Goal: Transaction & Acquisition: Purchase product/service

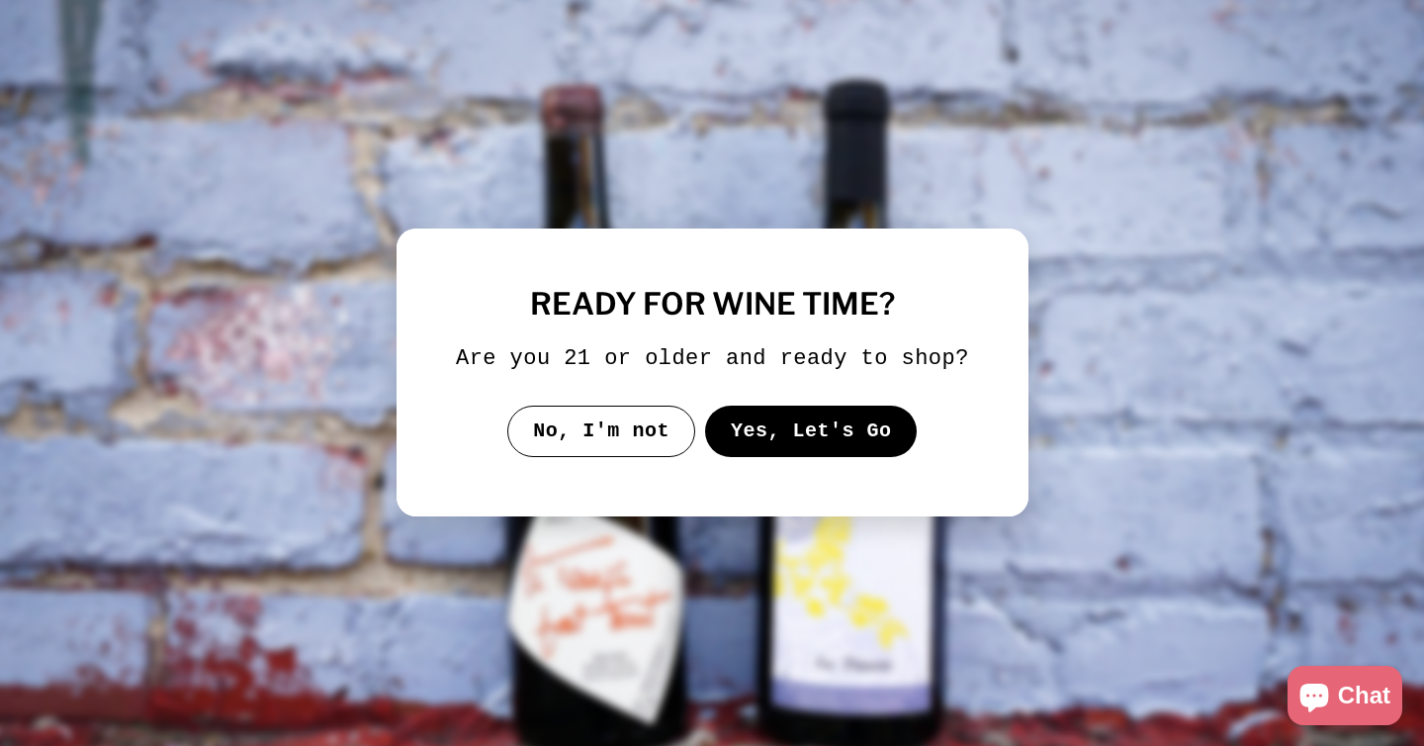
click at [761, 457] on button "Yes, Let's Go" at bounding box center [810, 431] width 213 height 51
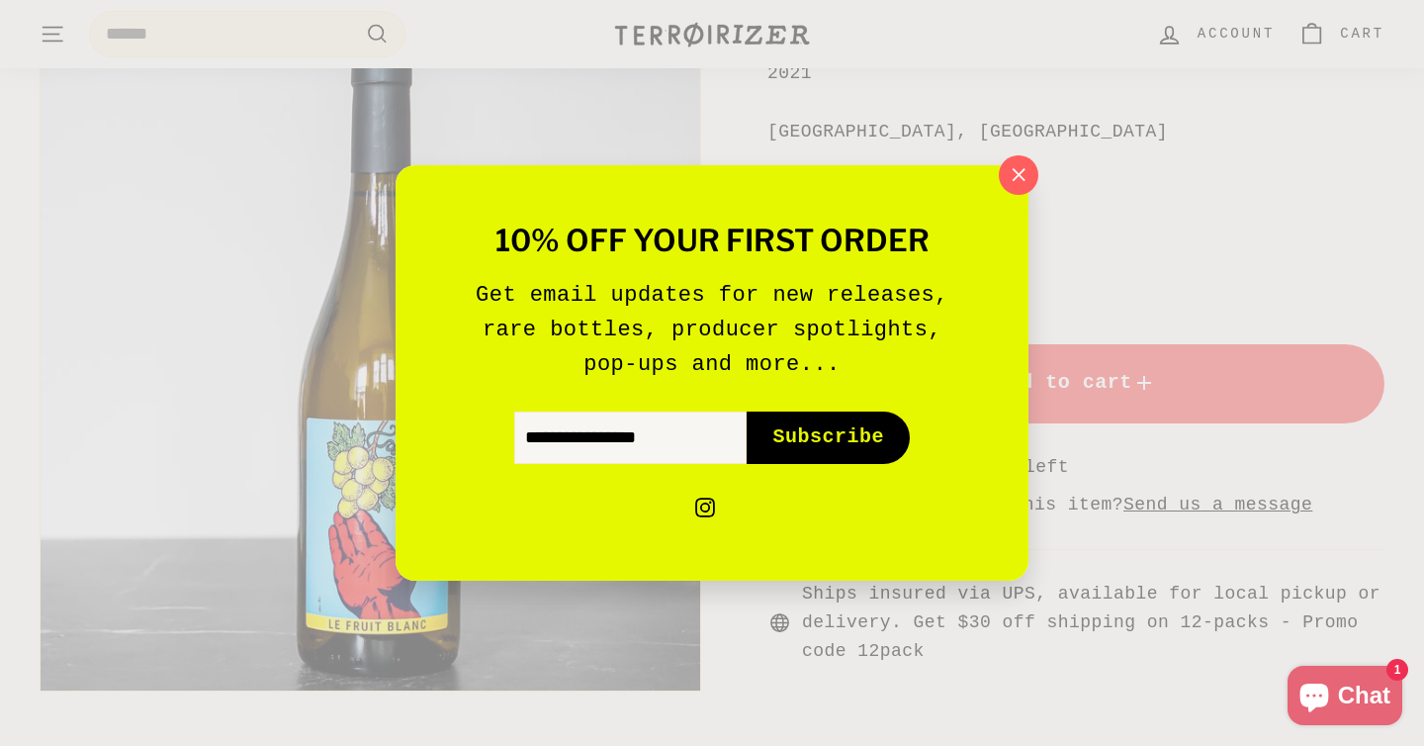
scroll to position [471, 0]
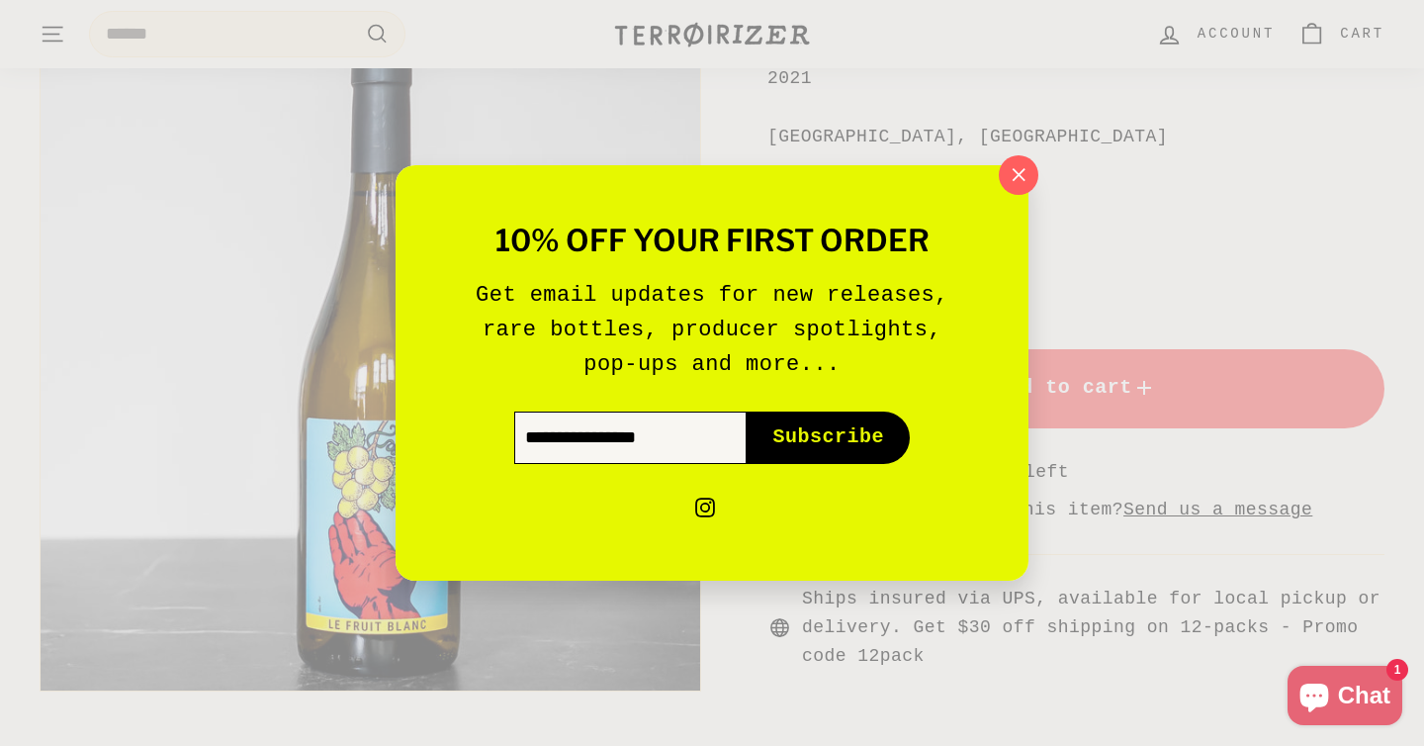
click at [602, 445] on input "Enter your email" at bounding box center [630, 436] width 232 height 51
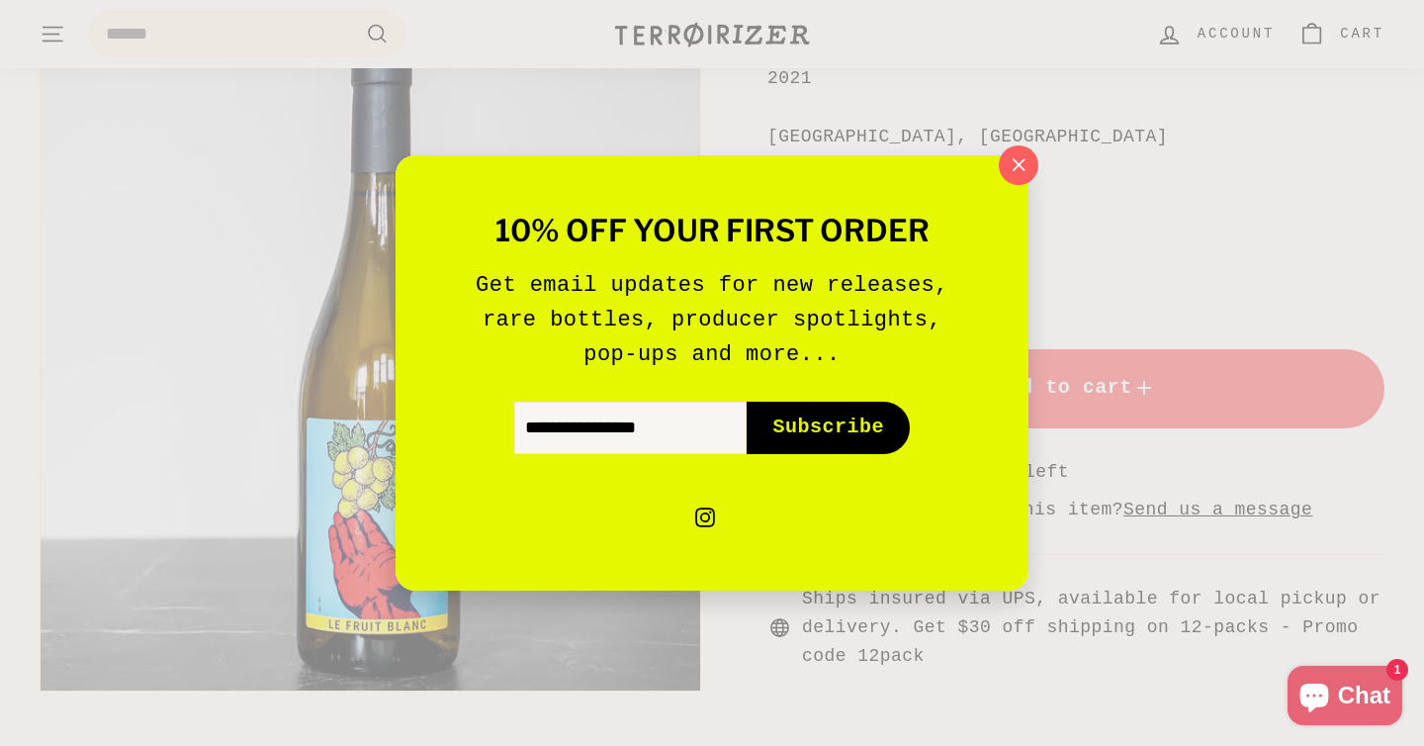
click at [804, 441] on button "Subscribe icon-right-arrow" at bounding box center [828, 427] width 163 height 51
click at [610, 432] on input "Enter your email" at bounding box center [630, 427] width 232 height 51
type input "**********"
click at [820, 420] on span "Subscribe" at bounding box center [828, 427] width 112 height 28
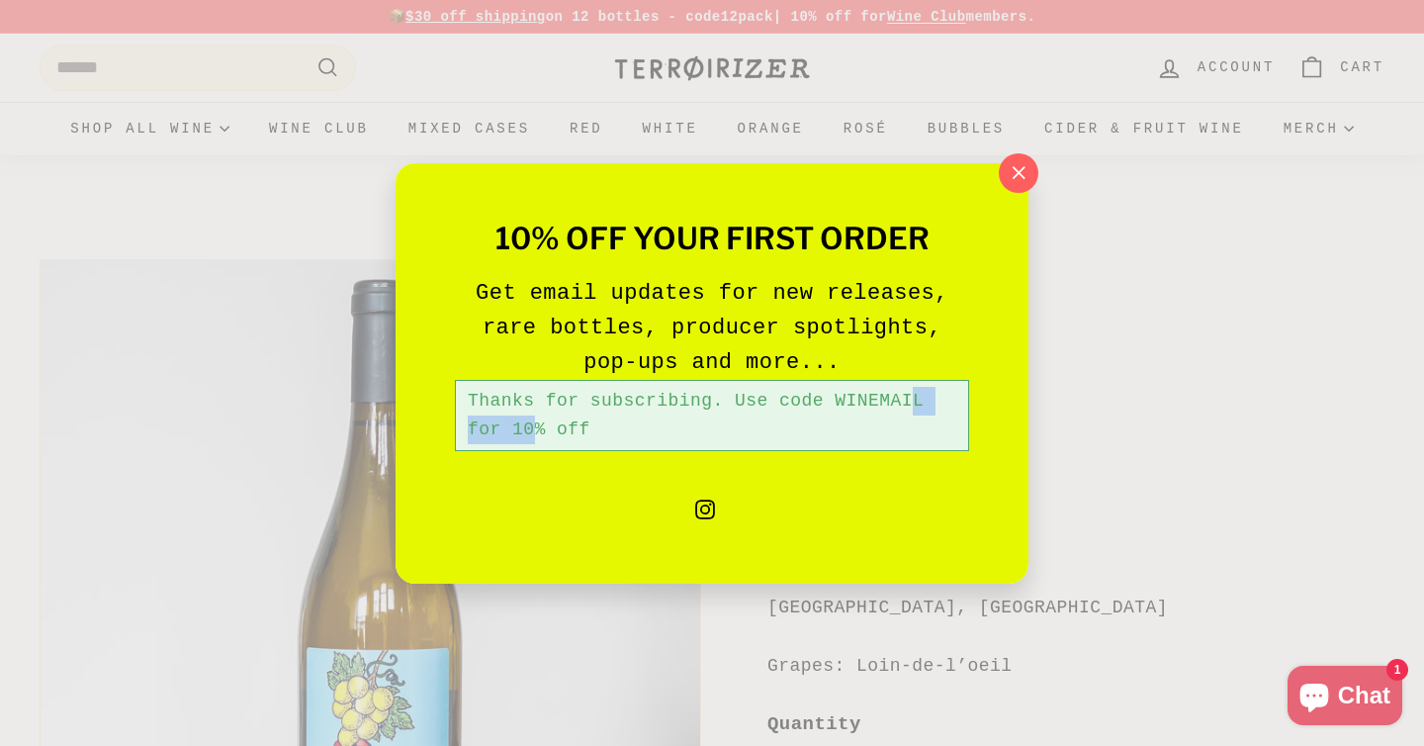
drag, startPoint x: 932, startPoint y: 396, endPoint x: 838, endPoint y: 400, distance: 94.0
click at [838, 400] on div "Thanks for subscribing. Use code WINEMAIL for 10% off" at bounding box center [712, 415] width 514 height 71
copy div "WINEMAIL"
click at [1013, 162] on icon "button" at bounding box center [1019, 173] width 30 height 30
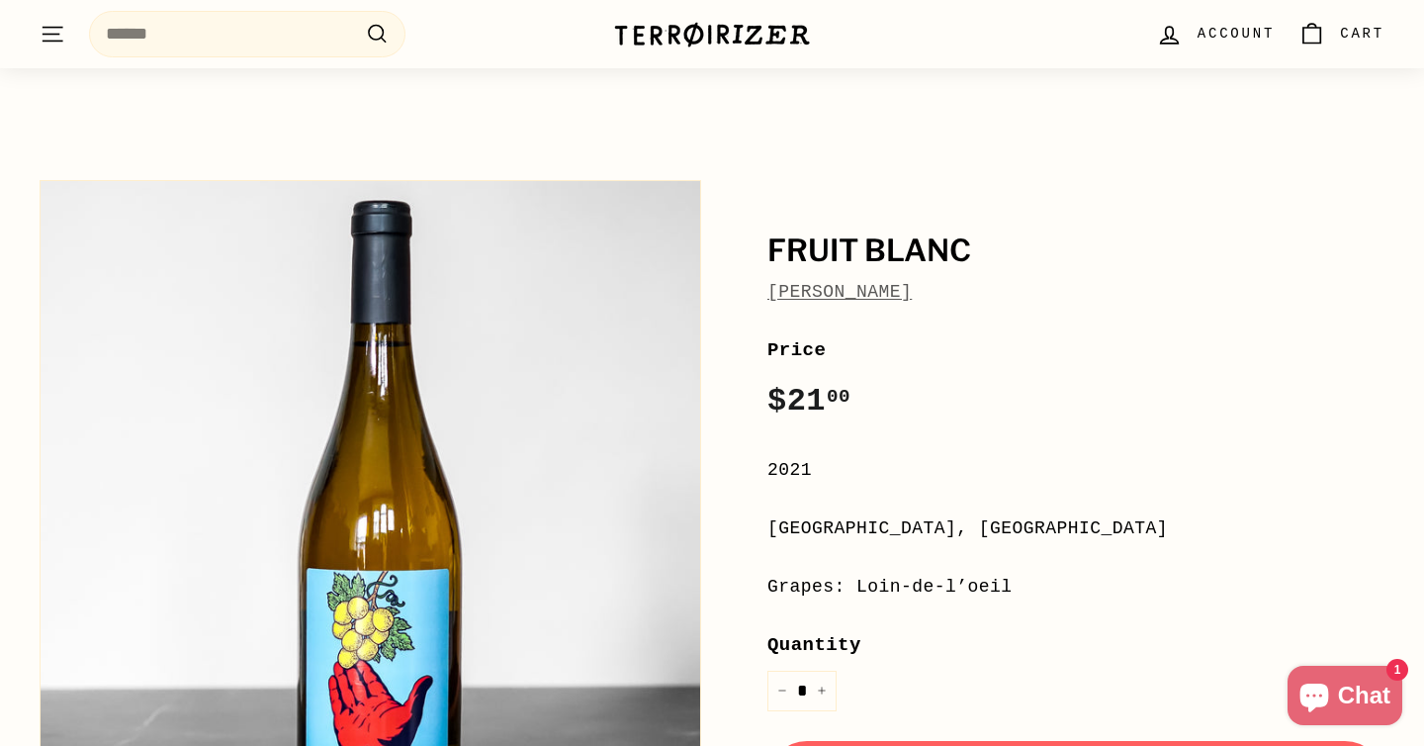
scroll to position [80, 0]
click at [912, 285] on link "Laurent Cazottes" at bounding box center [840, 291] width 144 height 20
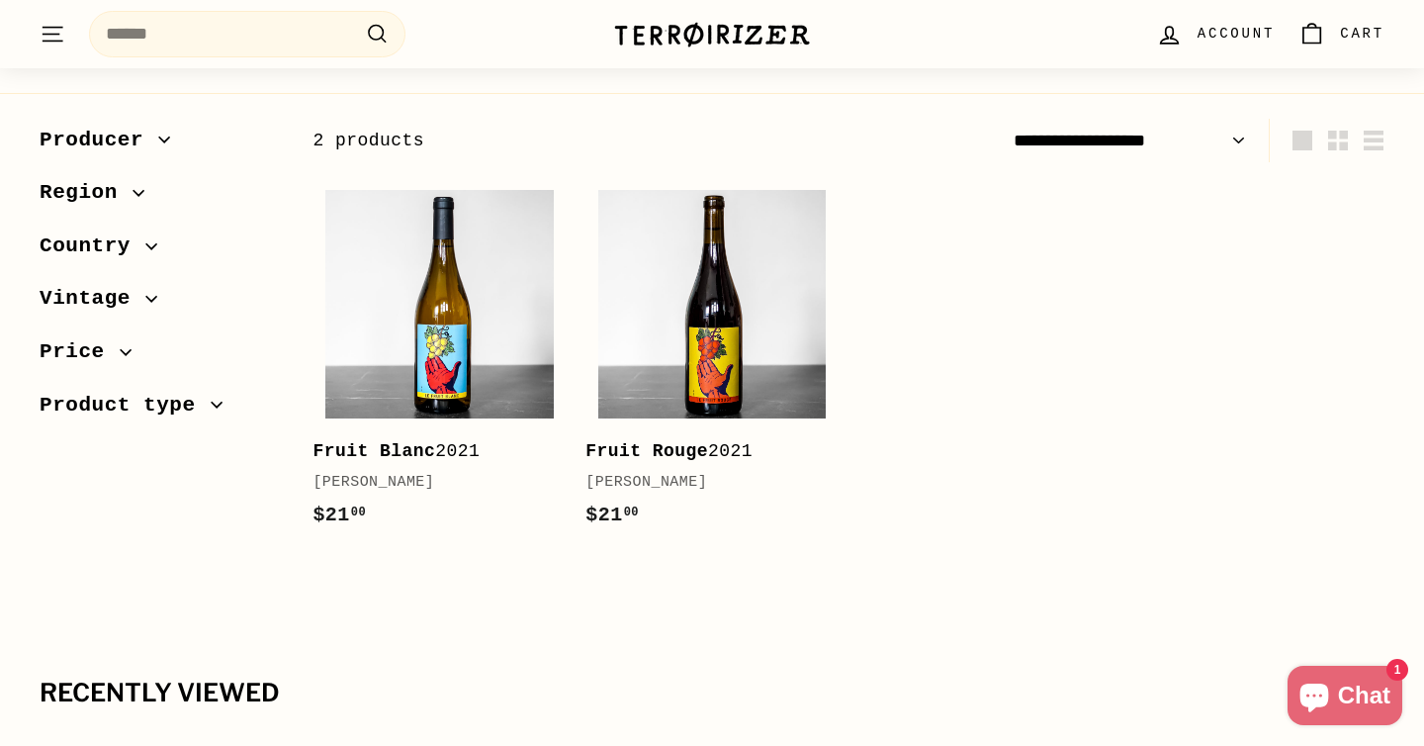
scroll to position [250, 0]
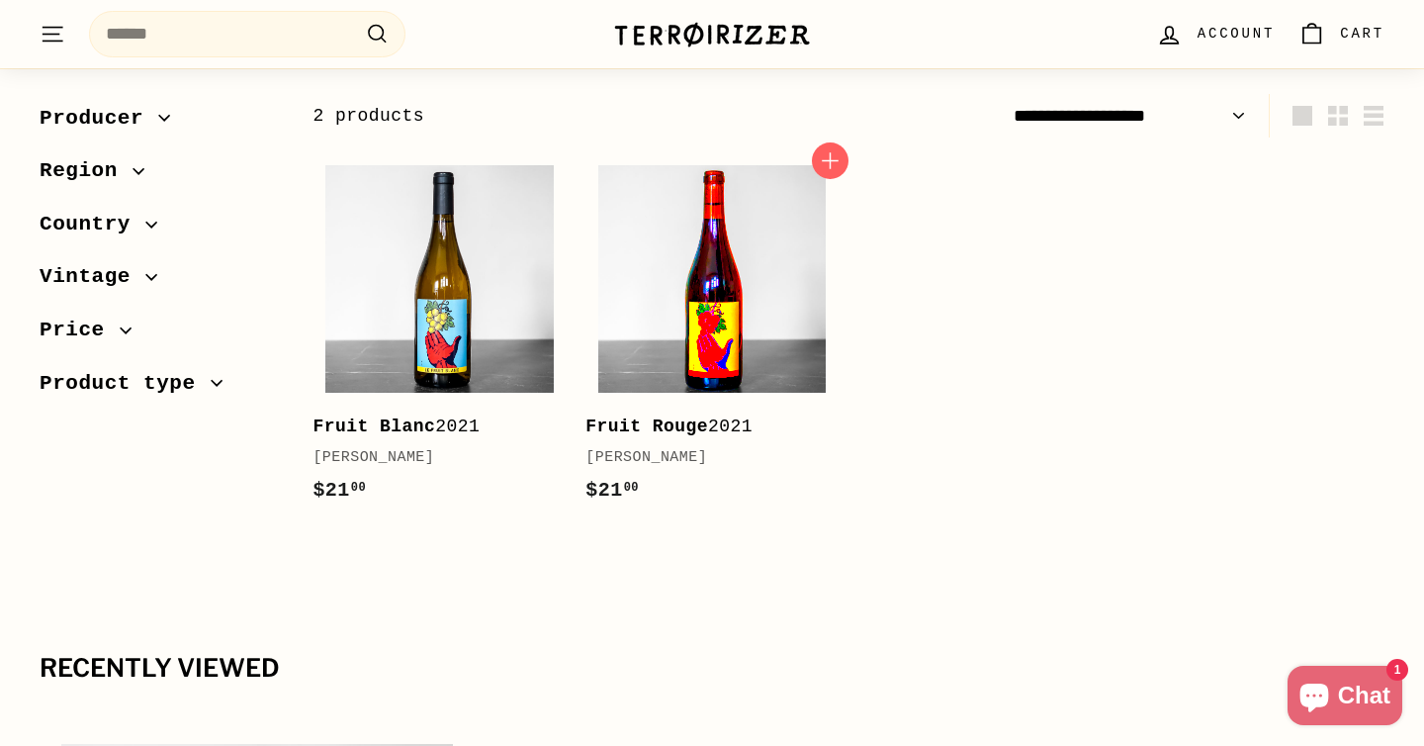
click at [678, 342] on img at bounding box center [711, 278] width 227 height 227
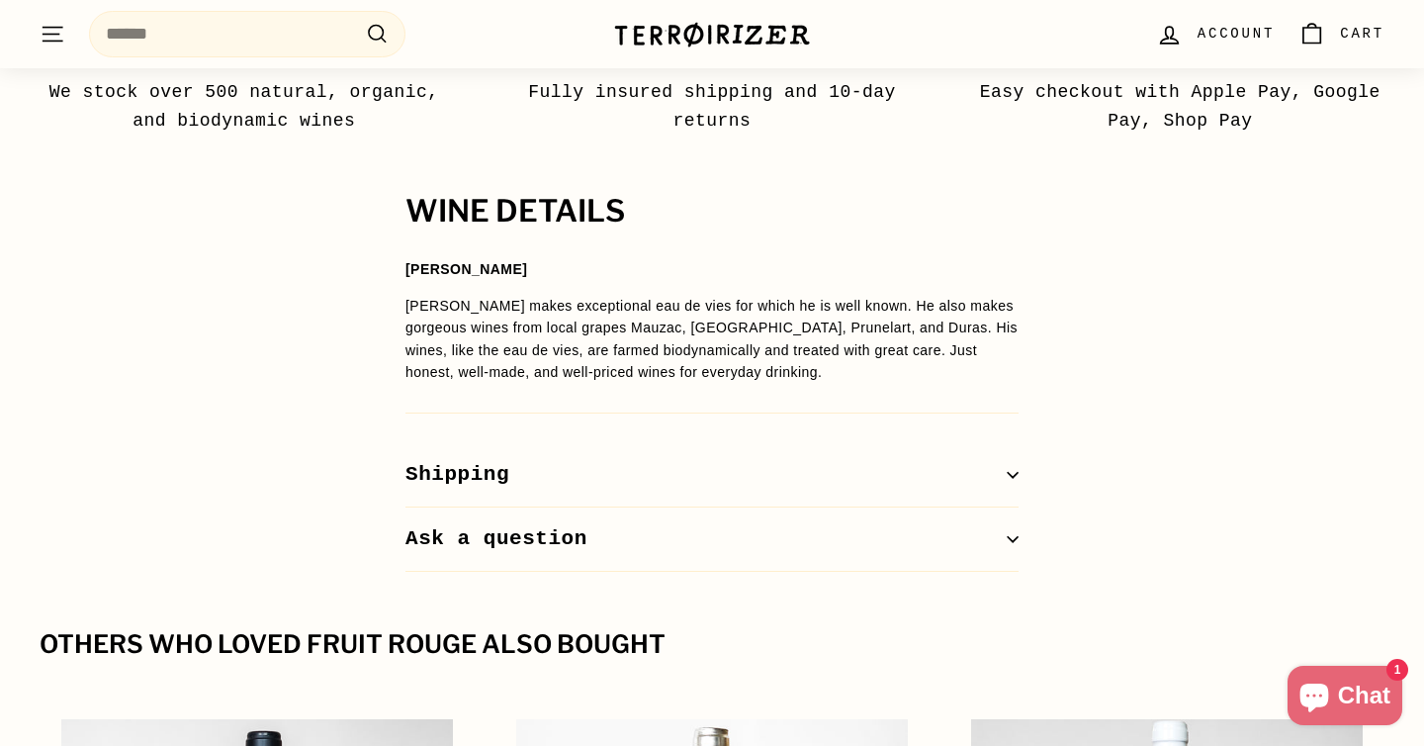
scroll to position [1345, 0]
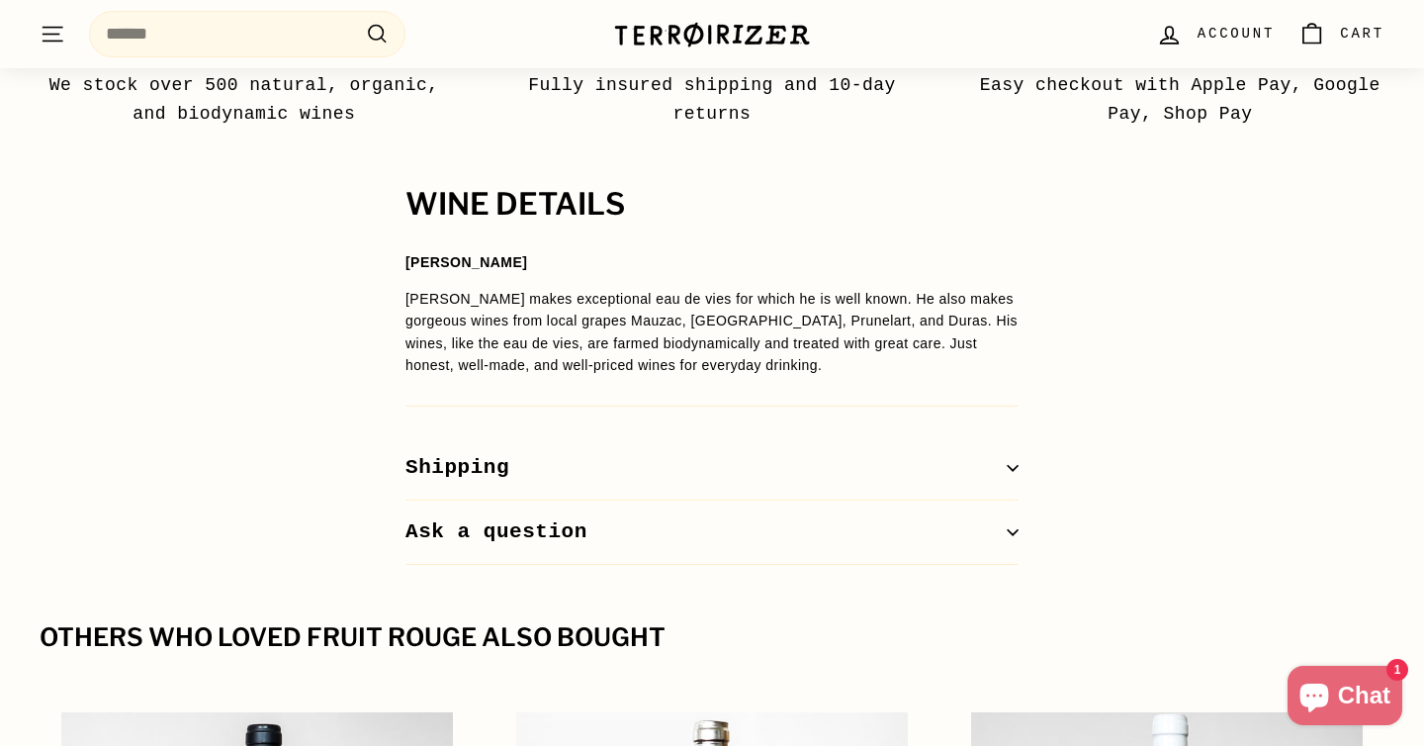
click at [540, 480] on button "Shipping" at bounding box center [712, 468] width 613 height 64
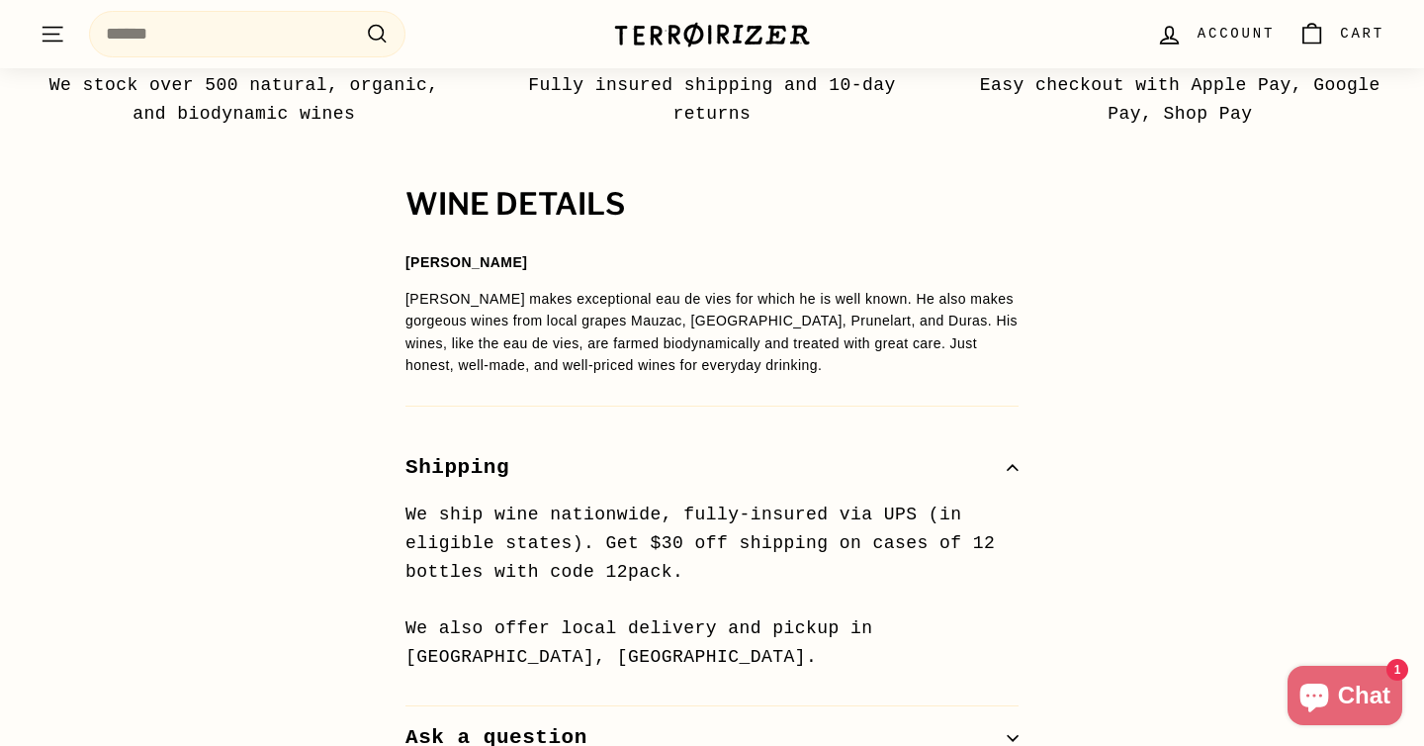
click at [540, 465] on button "Shipping" at bounding box center [712, 468] width 613 height 64
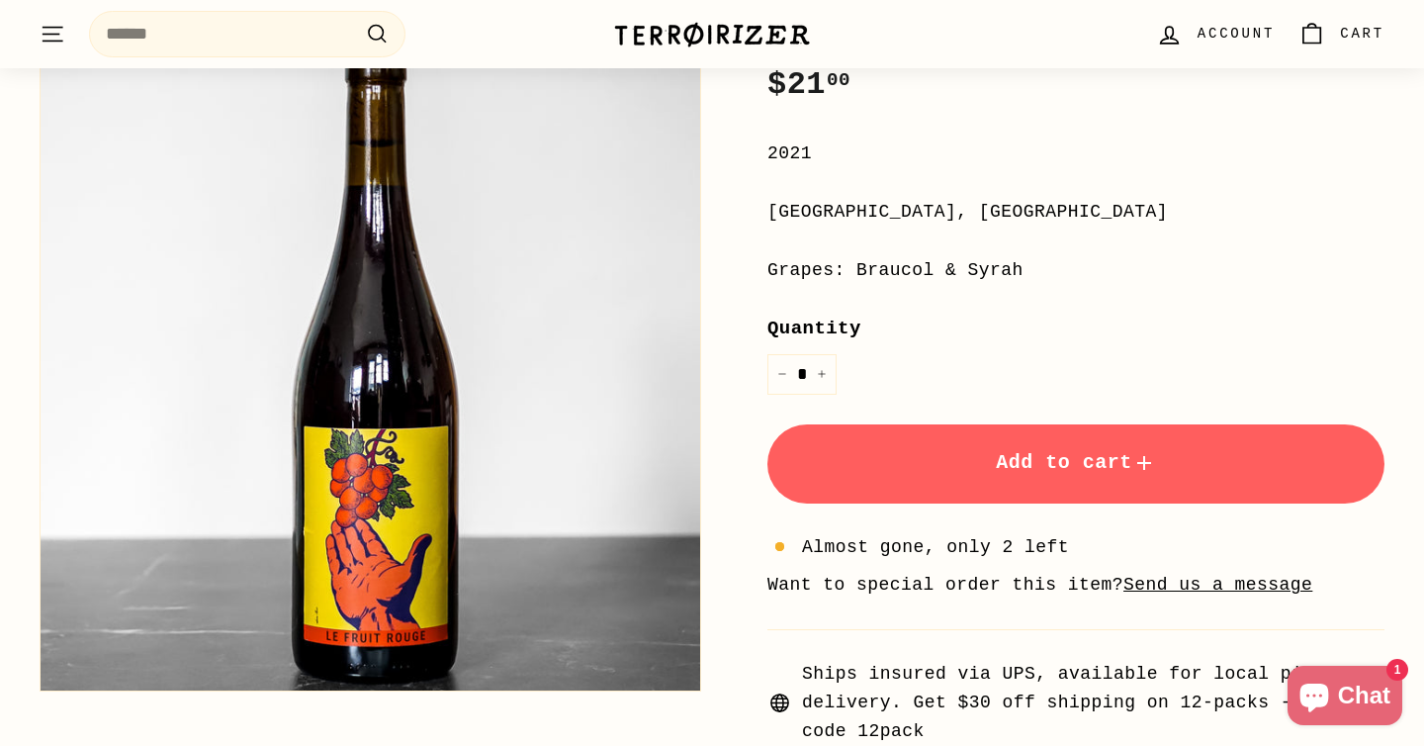
scroll to position [391, 0]
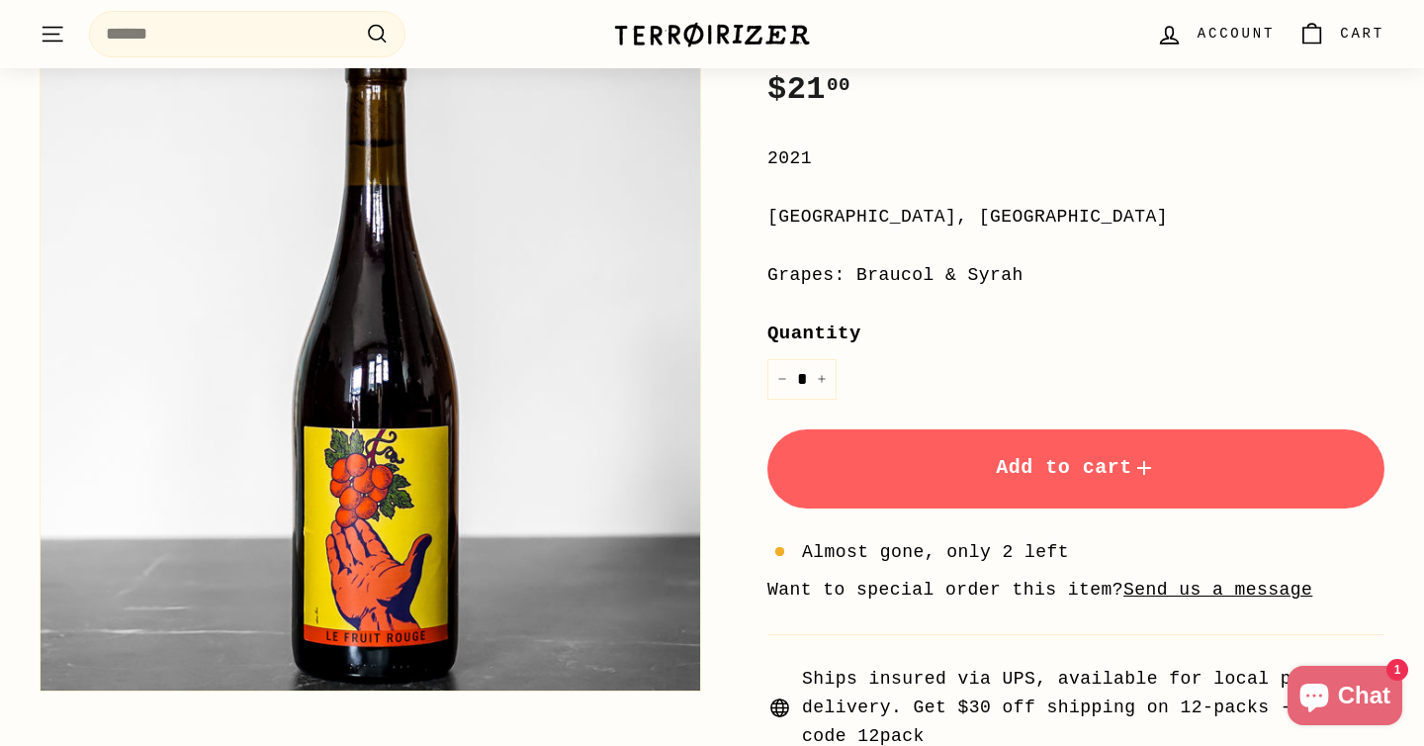
click at [1126, 471] on span "Add to cart" at bounding box center [1076, 467] width 160 height 23
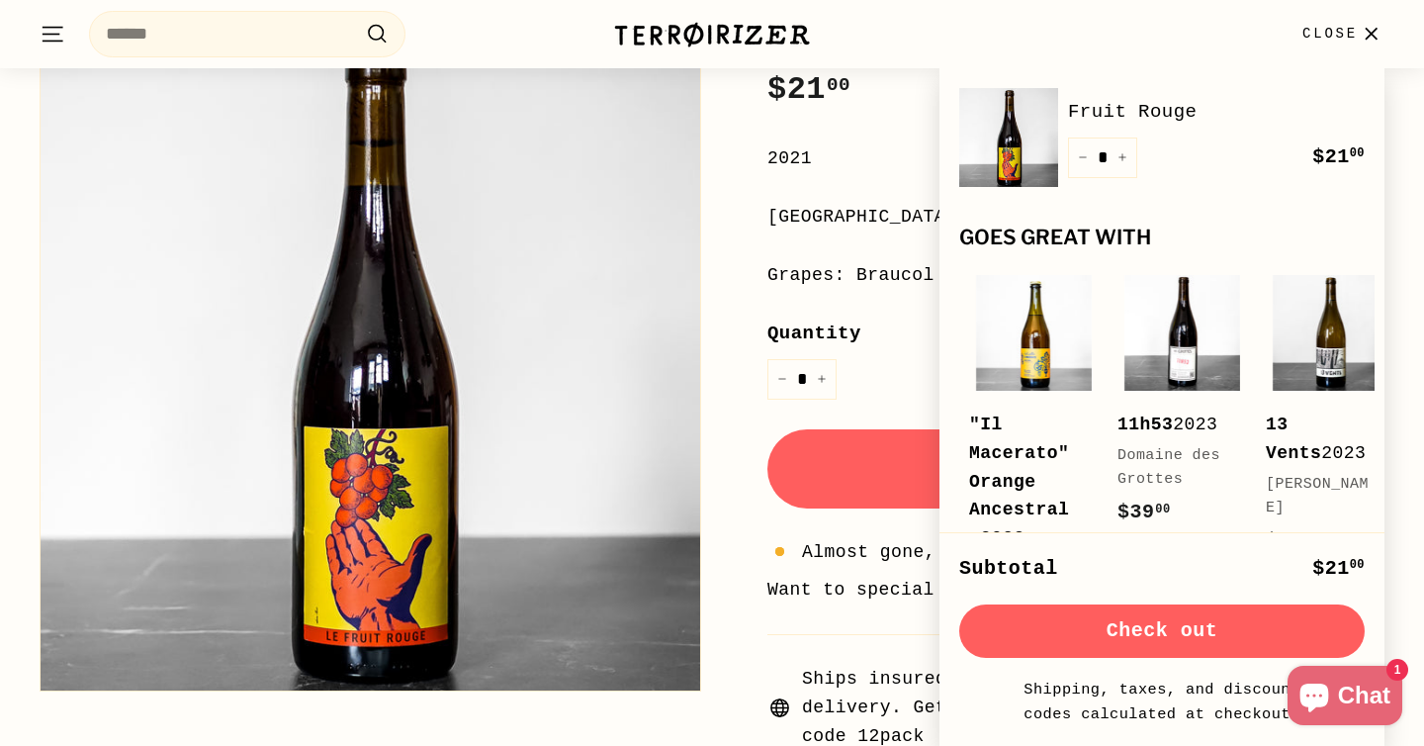
click at [723, 287] on div "Fruit Rouge Laurent Cazottes Price Regular price $21 00 $21.00 / 2021 Occitanie…" at bounding box center [1054, 305] width 662 height 892
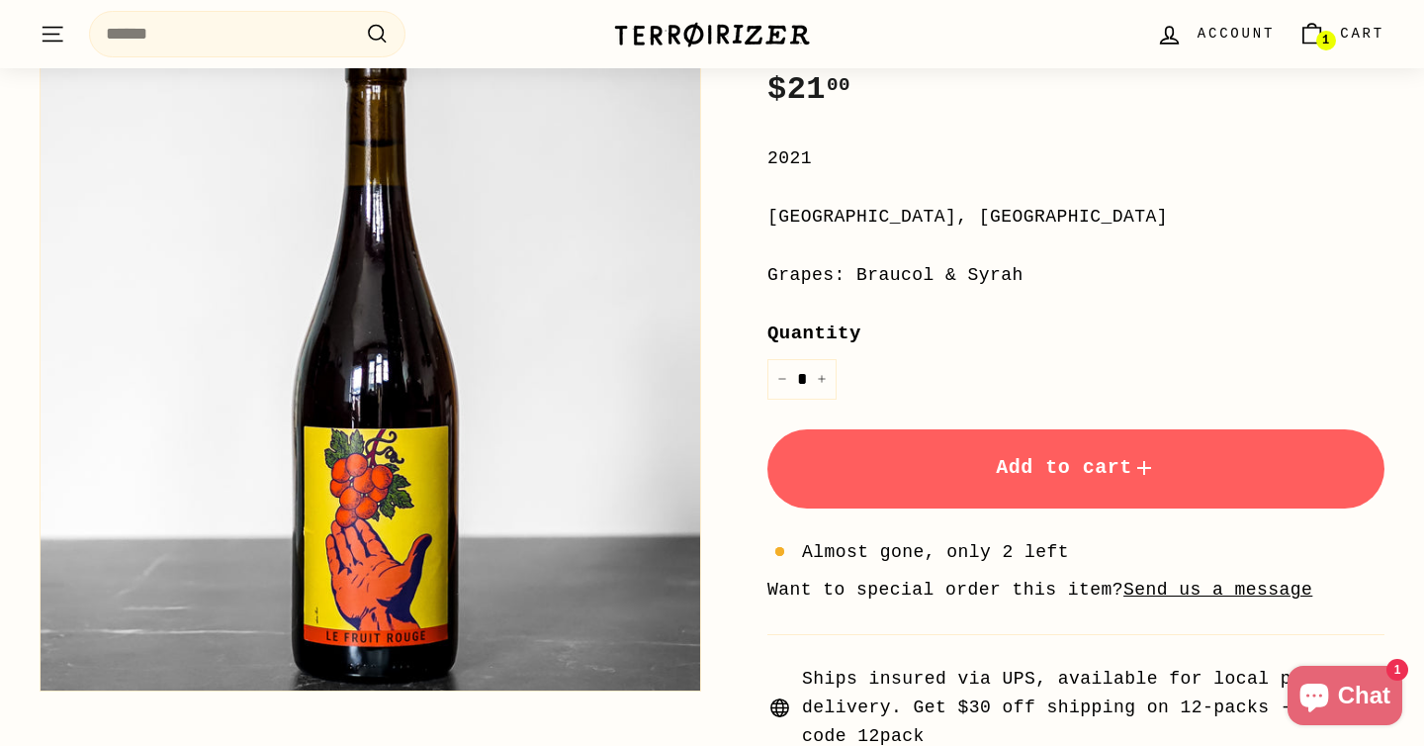
click at [53, 36] on icon ". . ." at bounding box center [53, 34] width 26 height 27
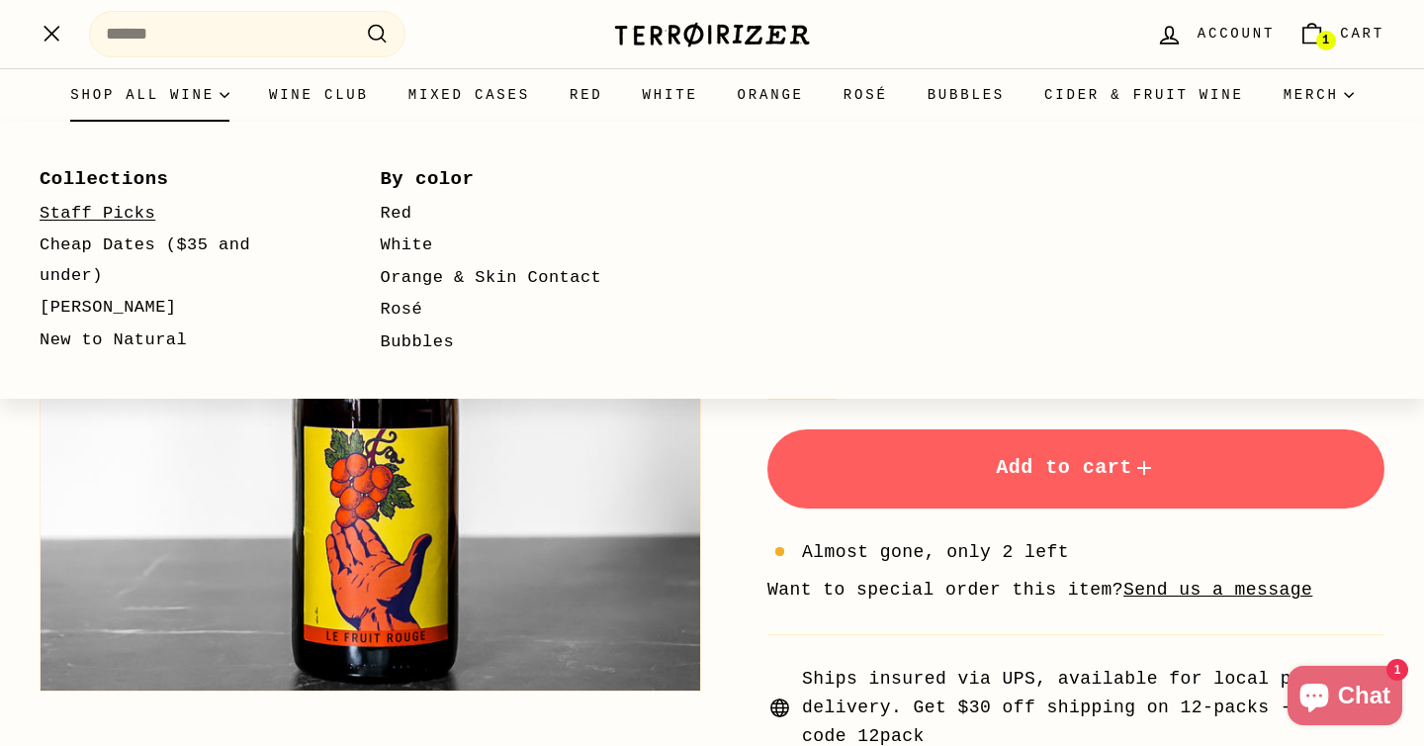
click at [139, 200] on link "Staff Picks" at bounding box center [182, 214] width 284 height 33
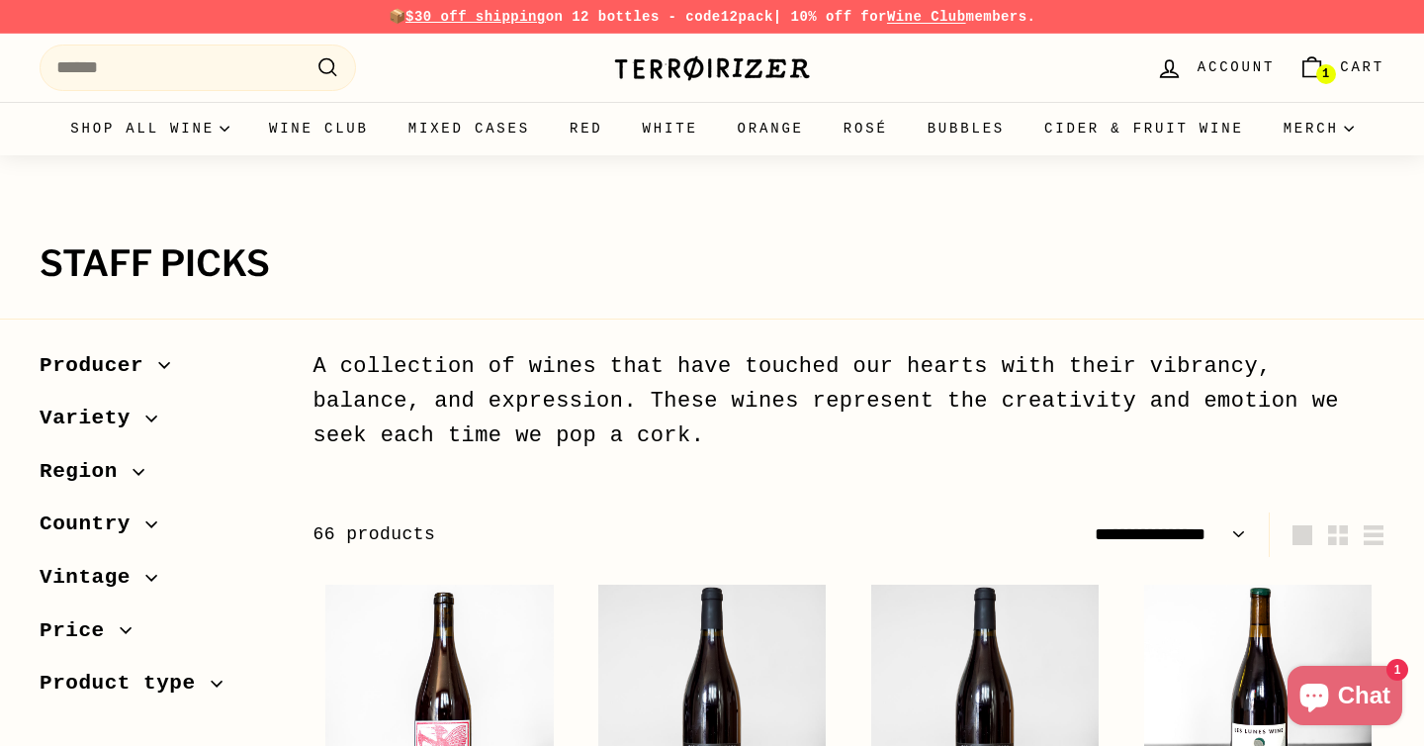
select select "**********"
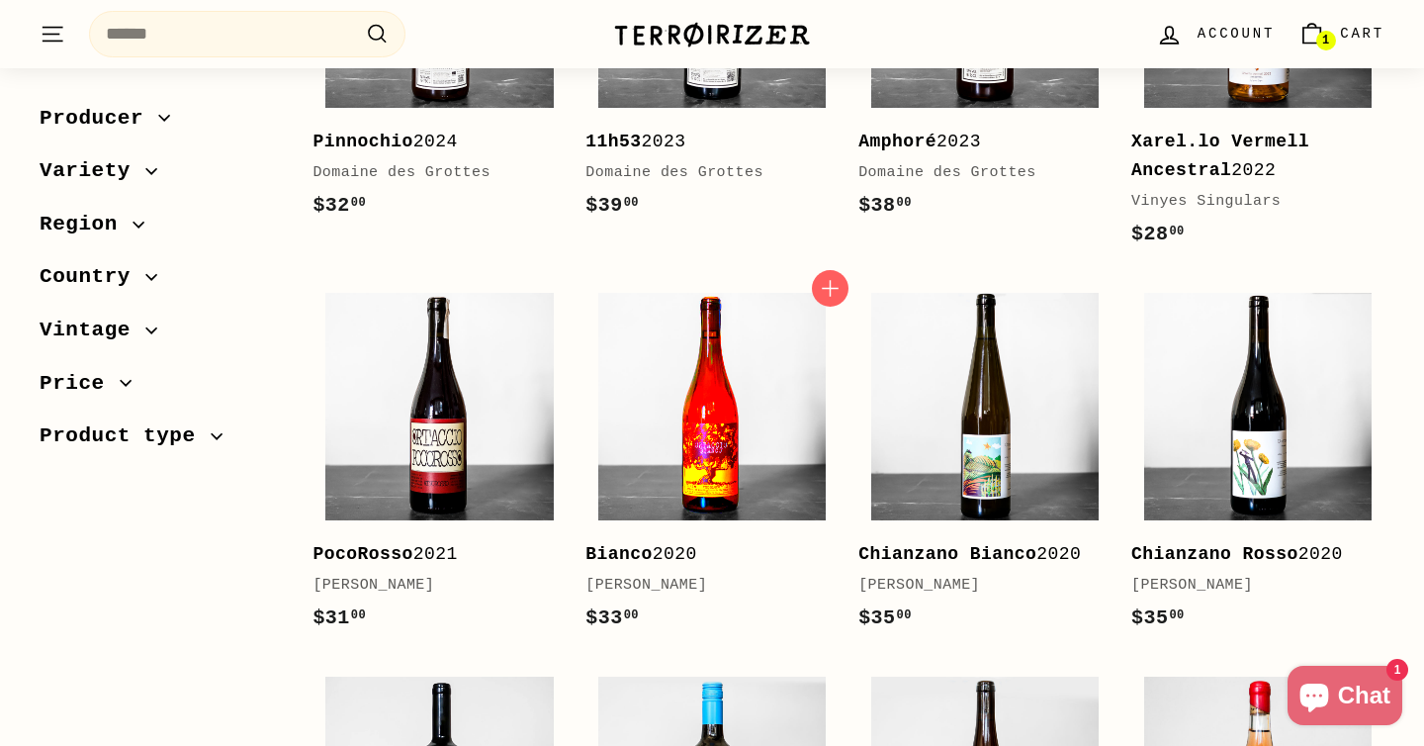
scroll to position [1598, 0]
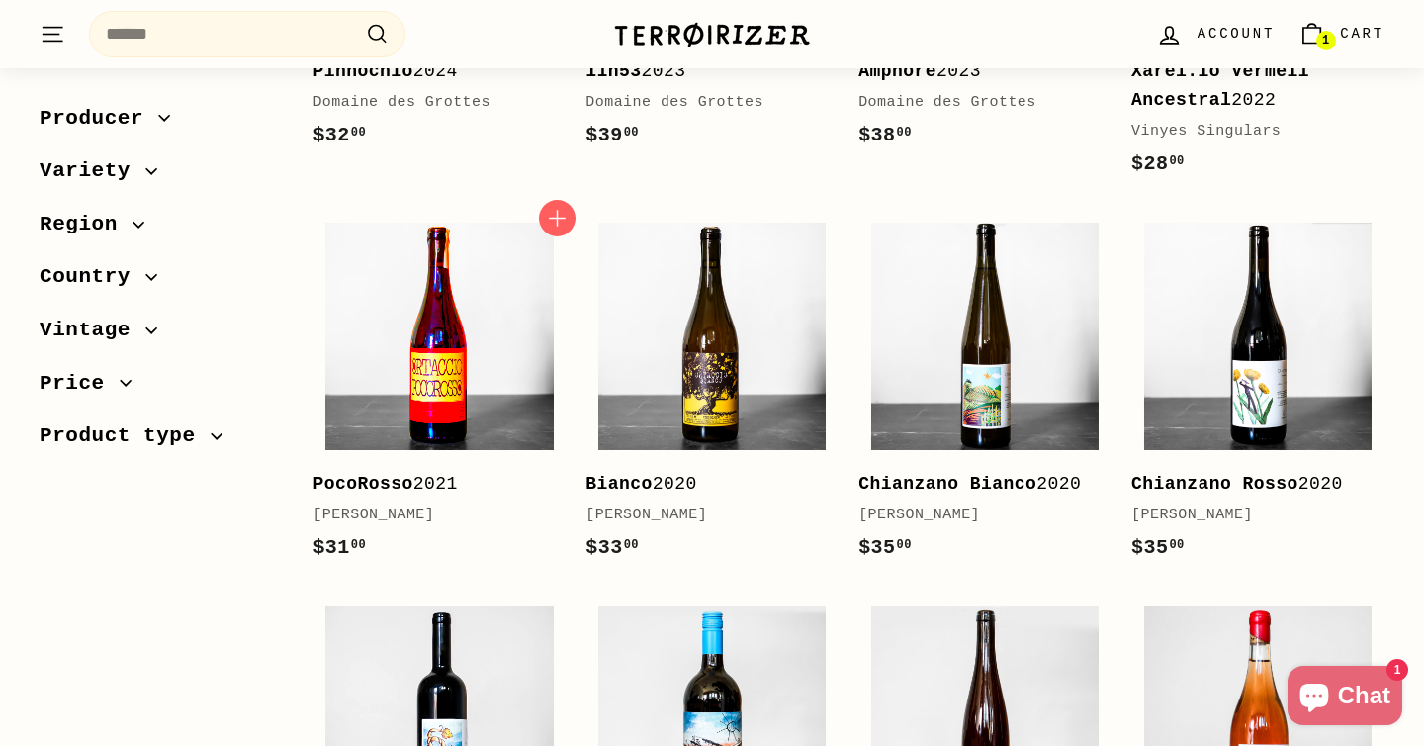
click at [493, 376] on img at bounding box center [438, 336] width 227 height 227
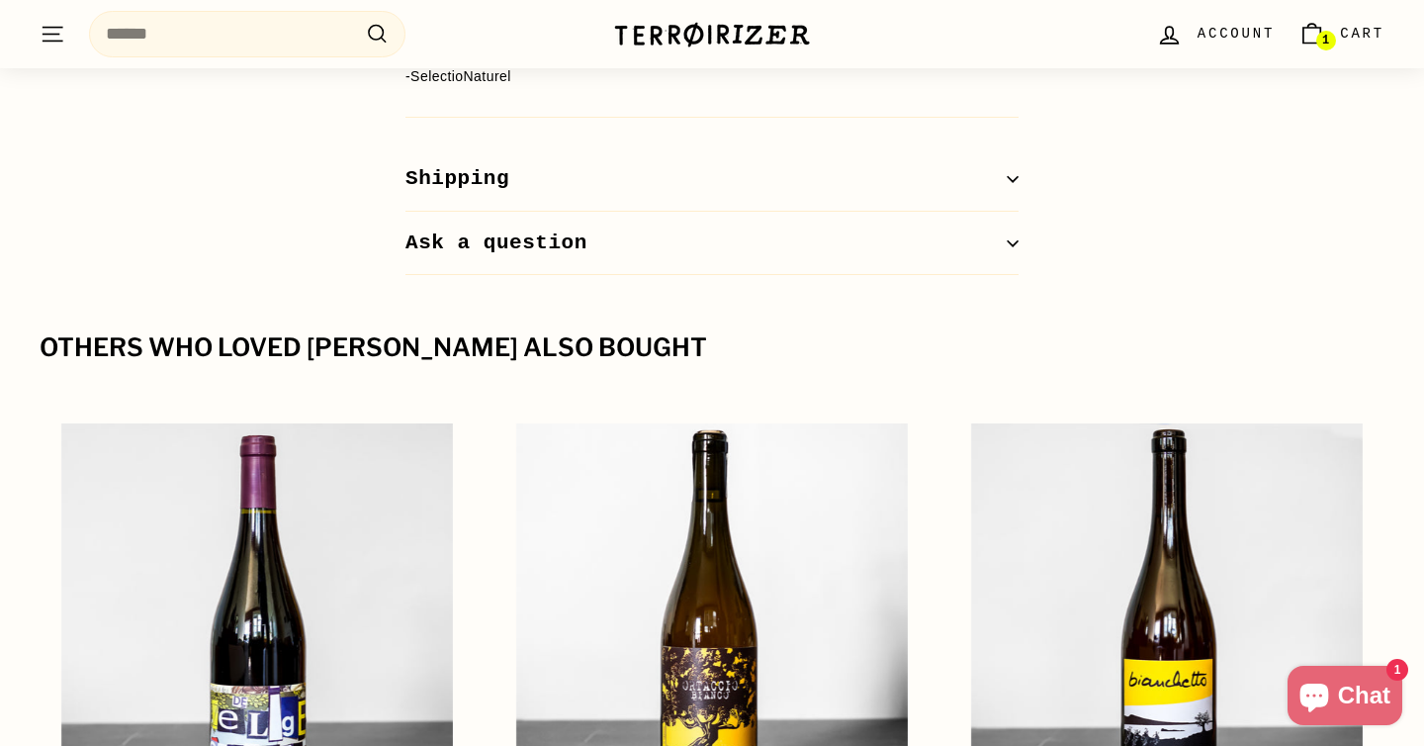
scroll to position [2468, 0]
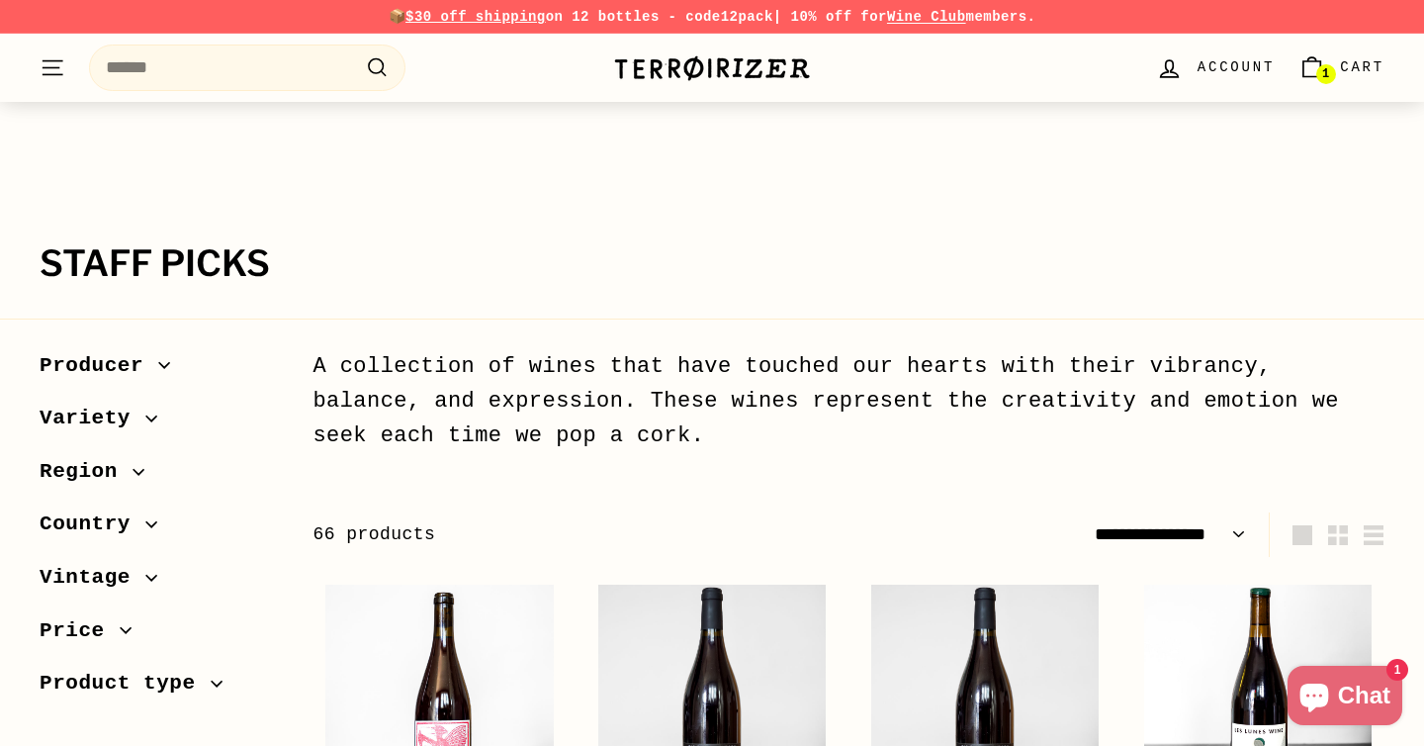
select select "**********"
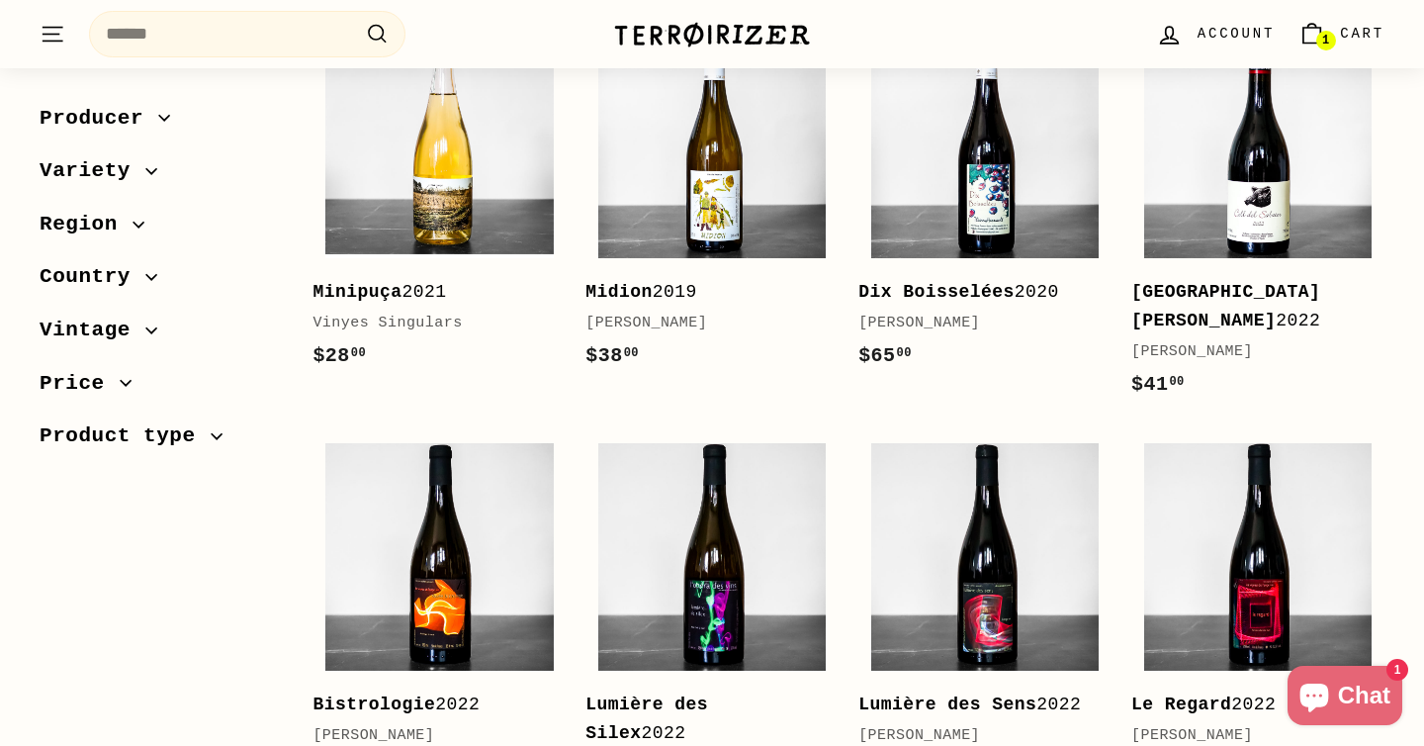
scroll to position [3769, 0]
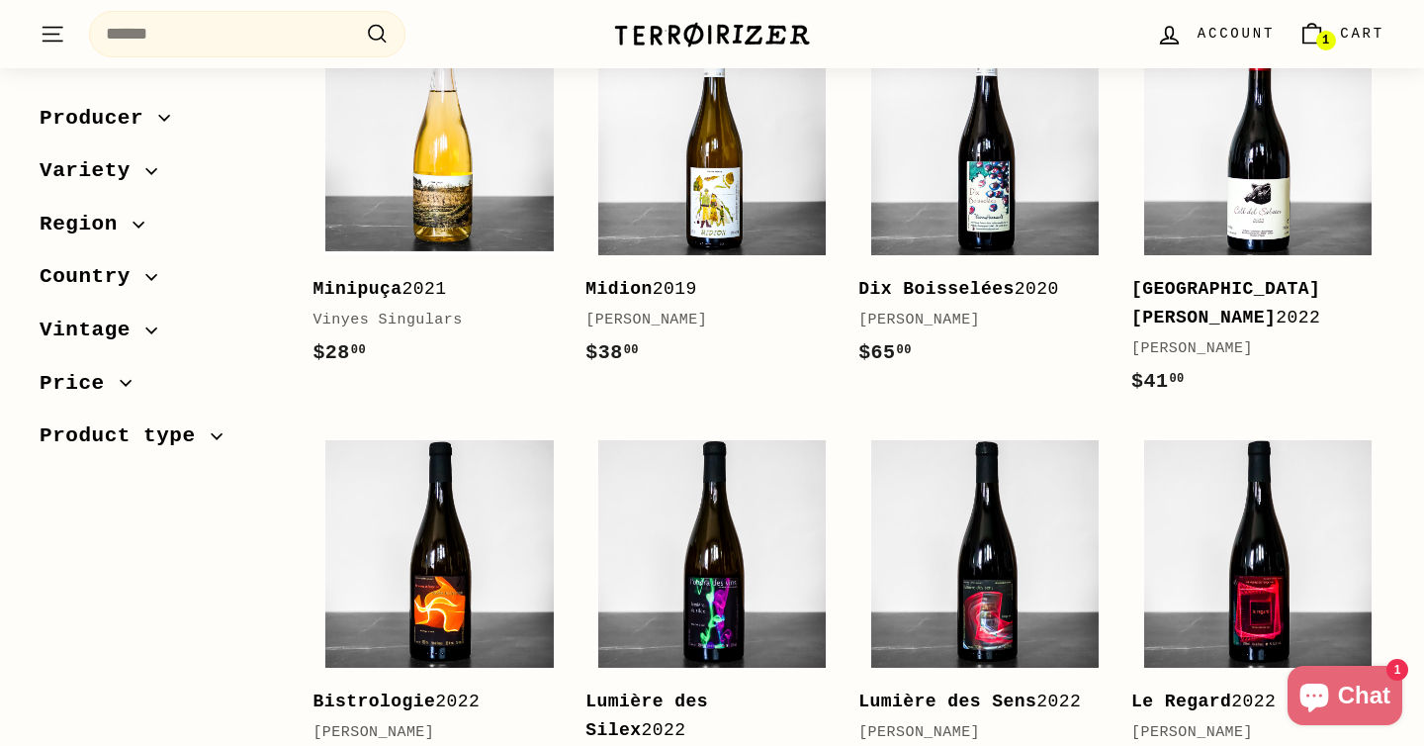
click at [54, 41] on icon "." at bounding box center [53, 41] width 21 height 0
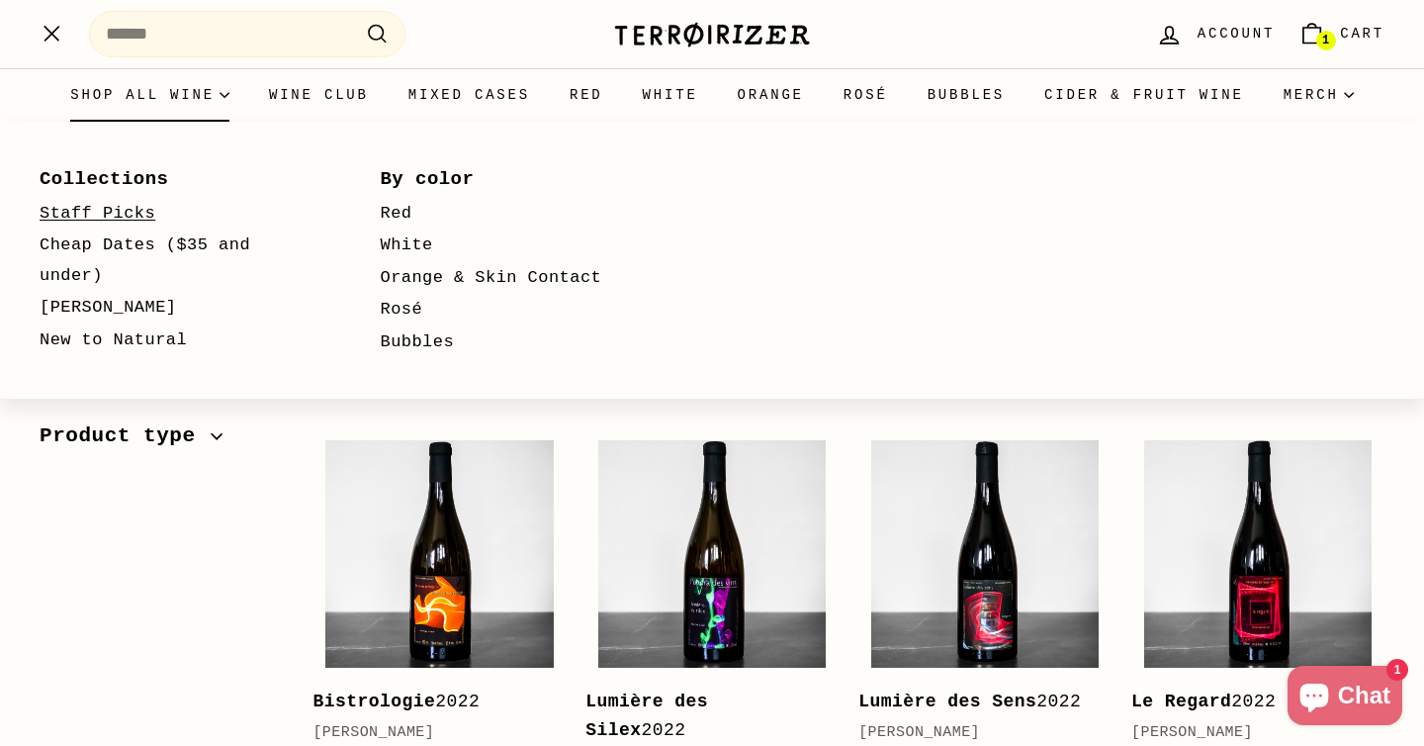
click at [109, 211] on link "Staff Picks" at bounding box center [182, 214] width 284 height 33
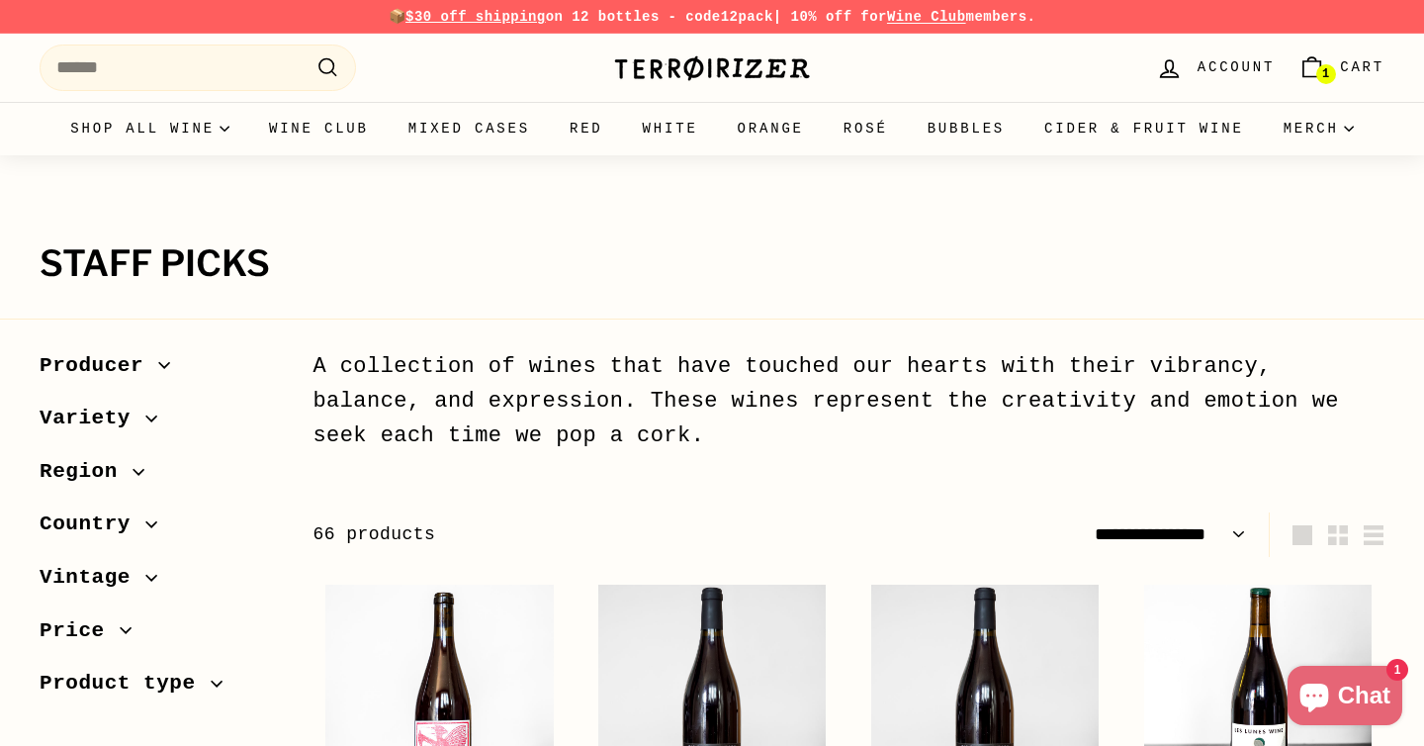
select select "**********"
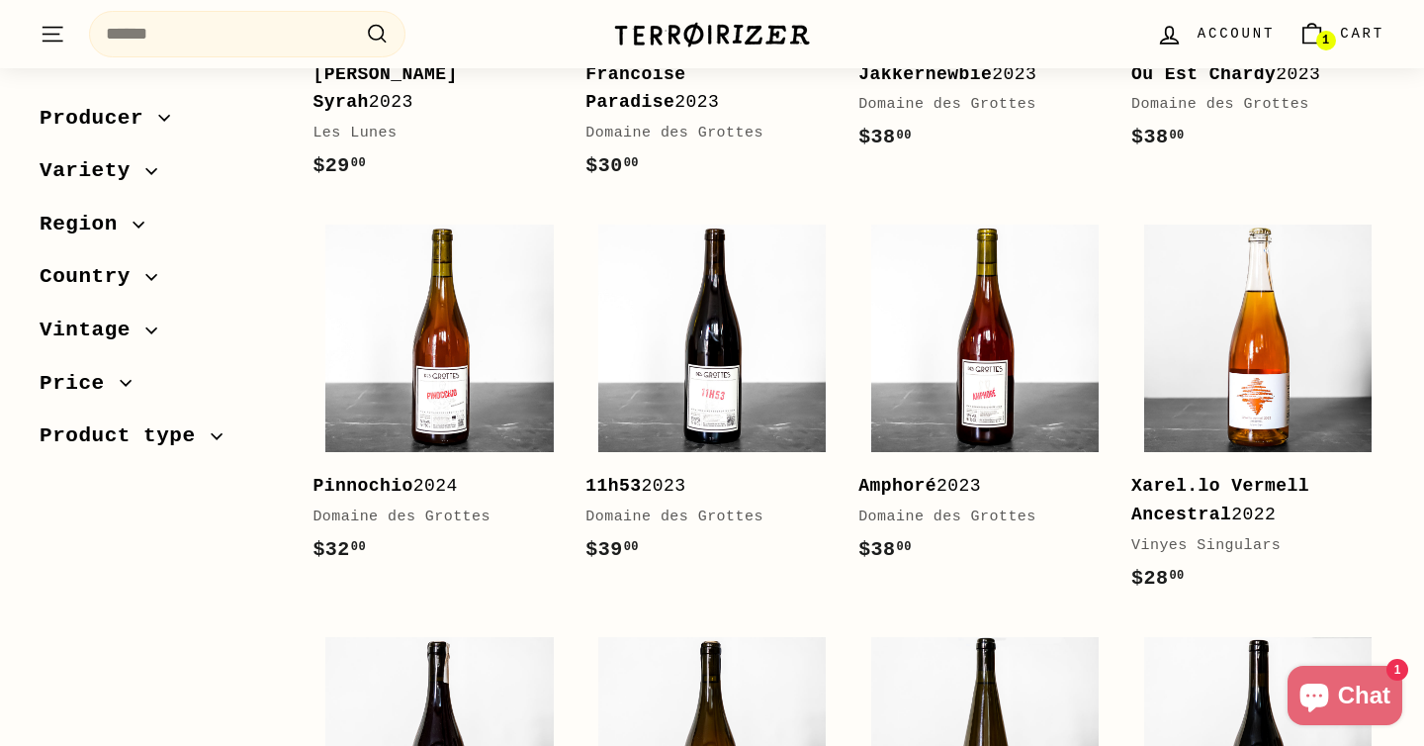
scroll to position [945, 0]
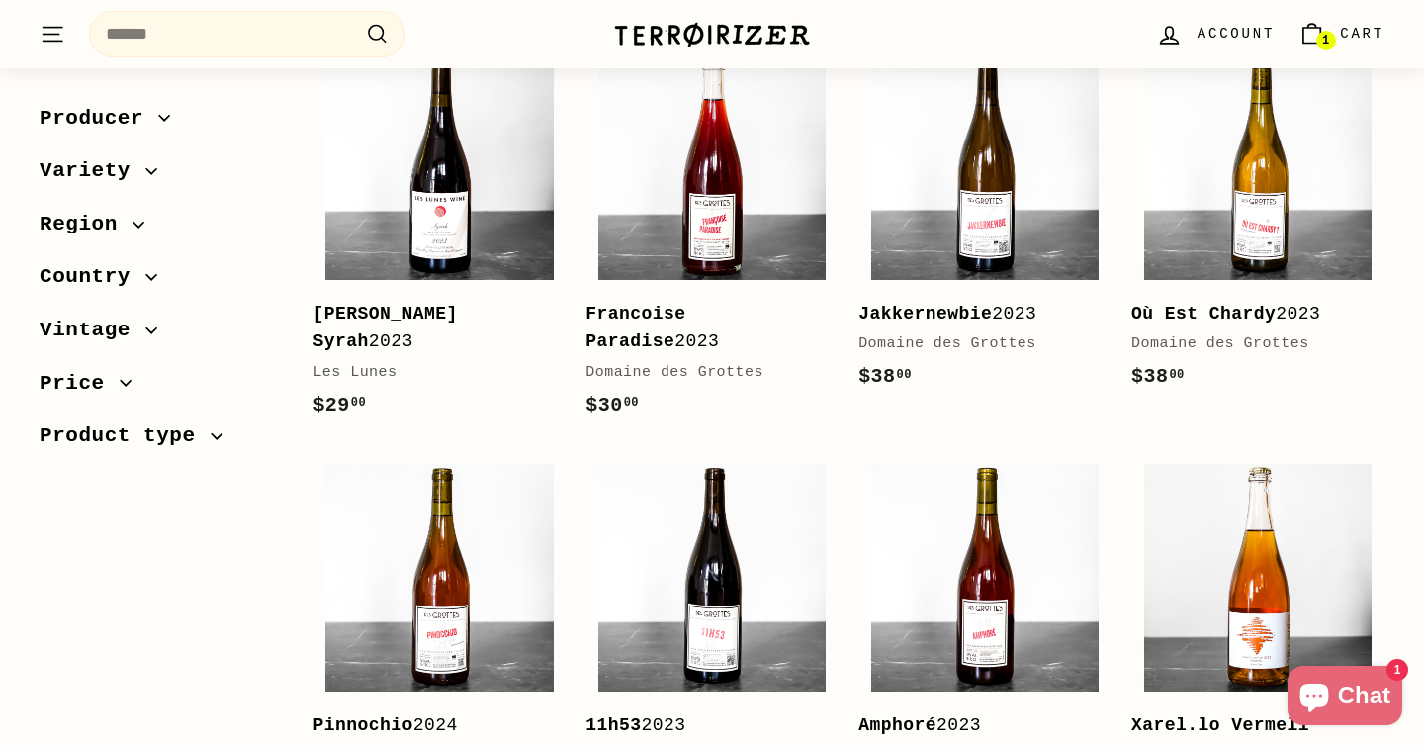
click at [146, 174] on icon "button" at bounding box center [151, 171] width 12 height 12
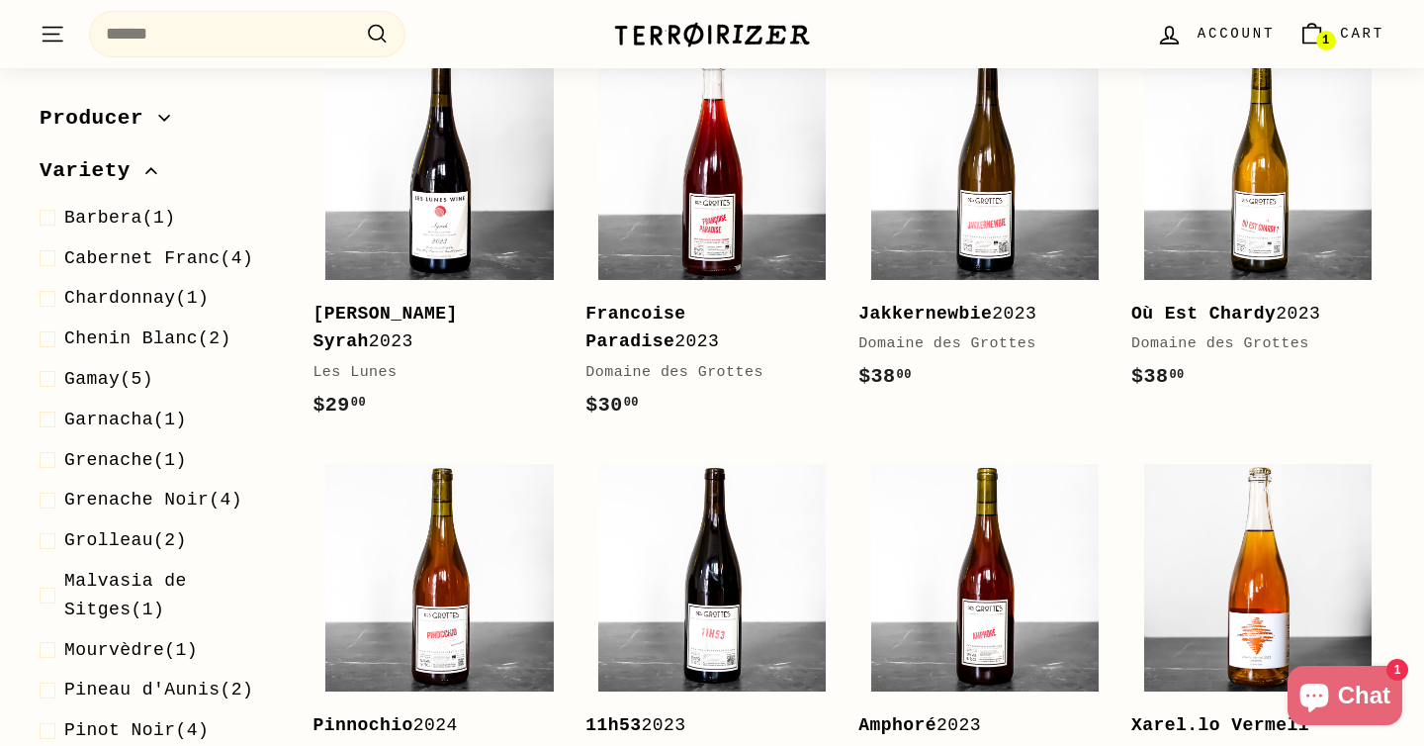
click at [146, 174] on icon "button" at bounding box center [150, 171] width 11 height 5
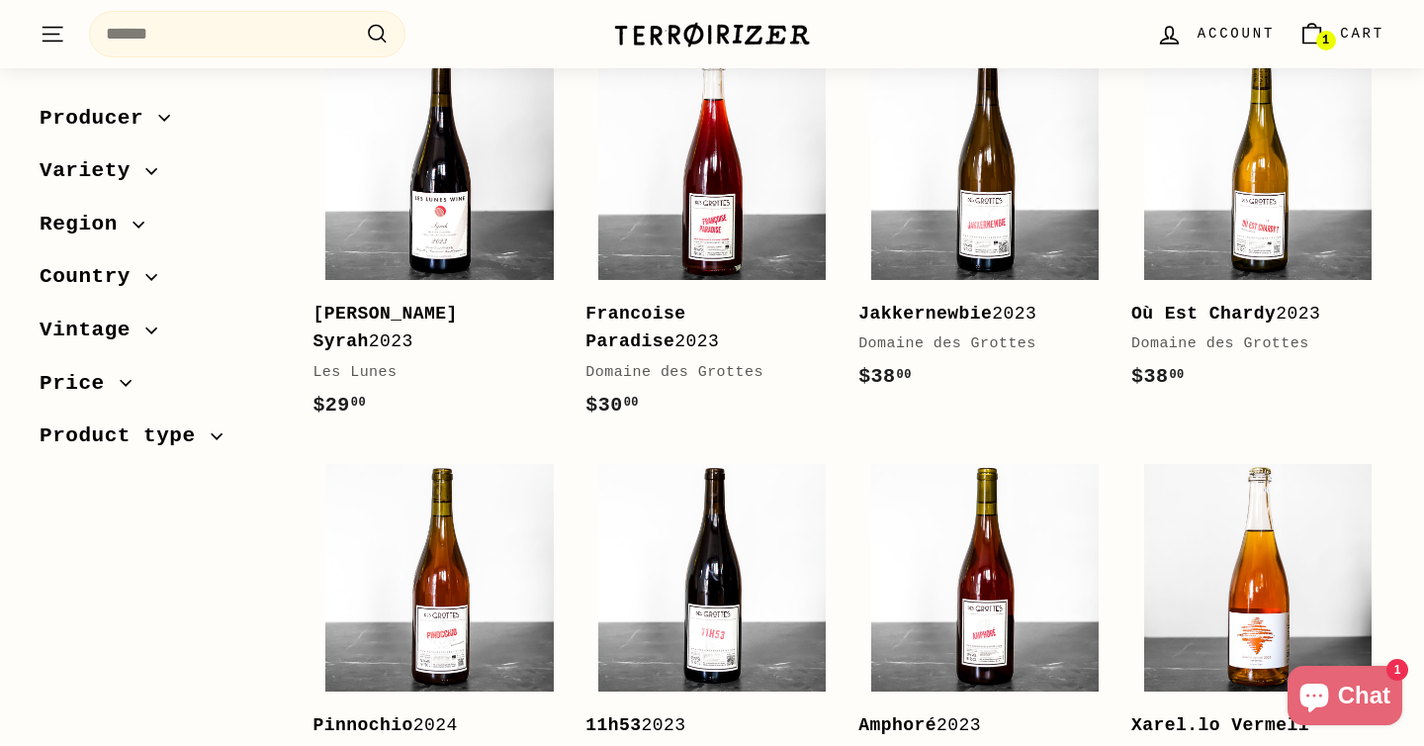
click at [146, 174] on icon "button" at bounding box center [151, 171] width 12 height 12
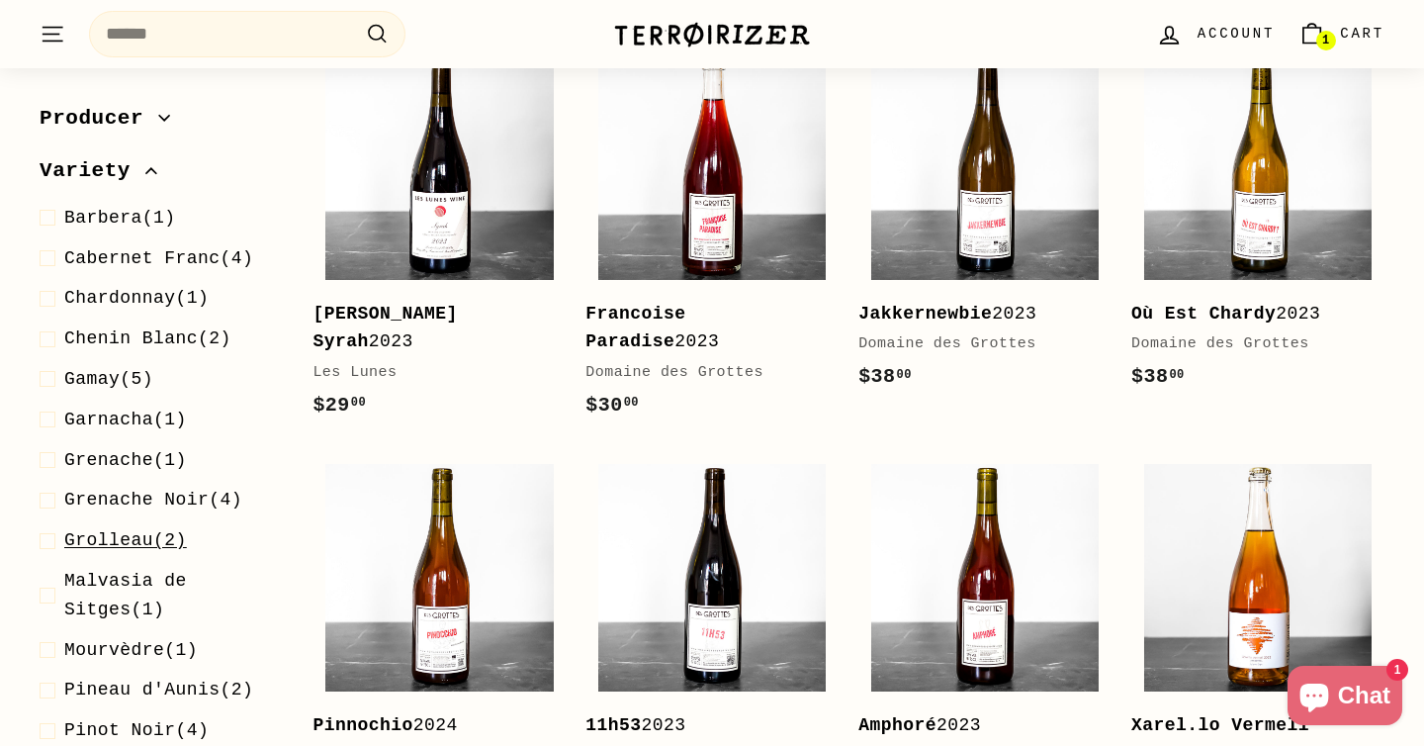
click at [132, 532] on span "Grolleau" at bounding box center [108, 541] width 89 height 20
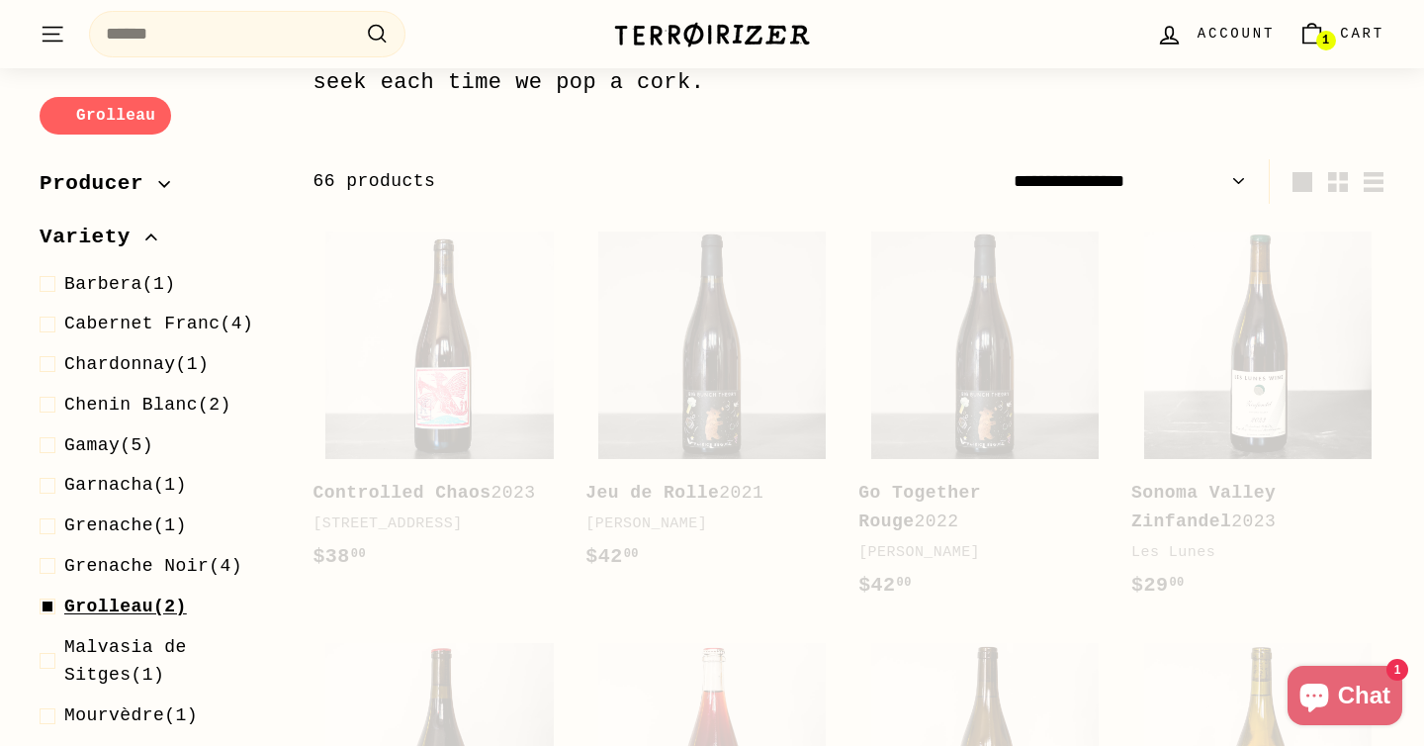
scroll to position [256, 0]
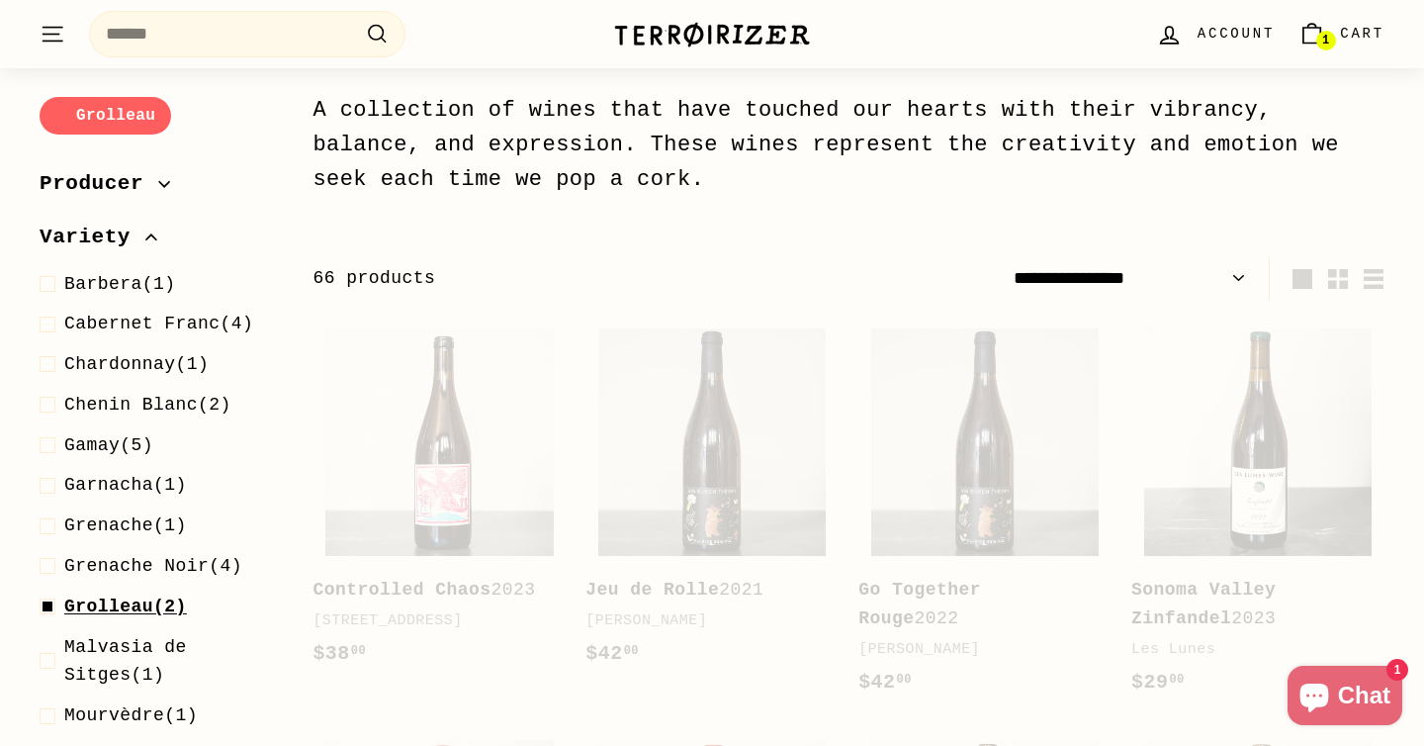
select select "**********"
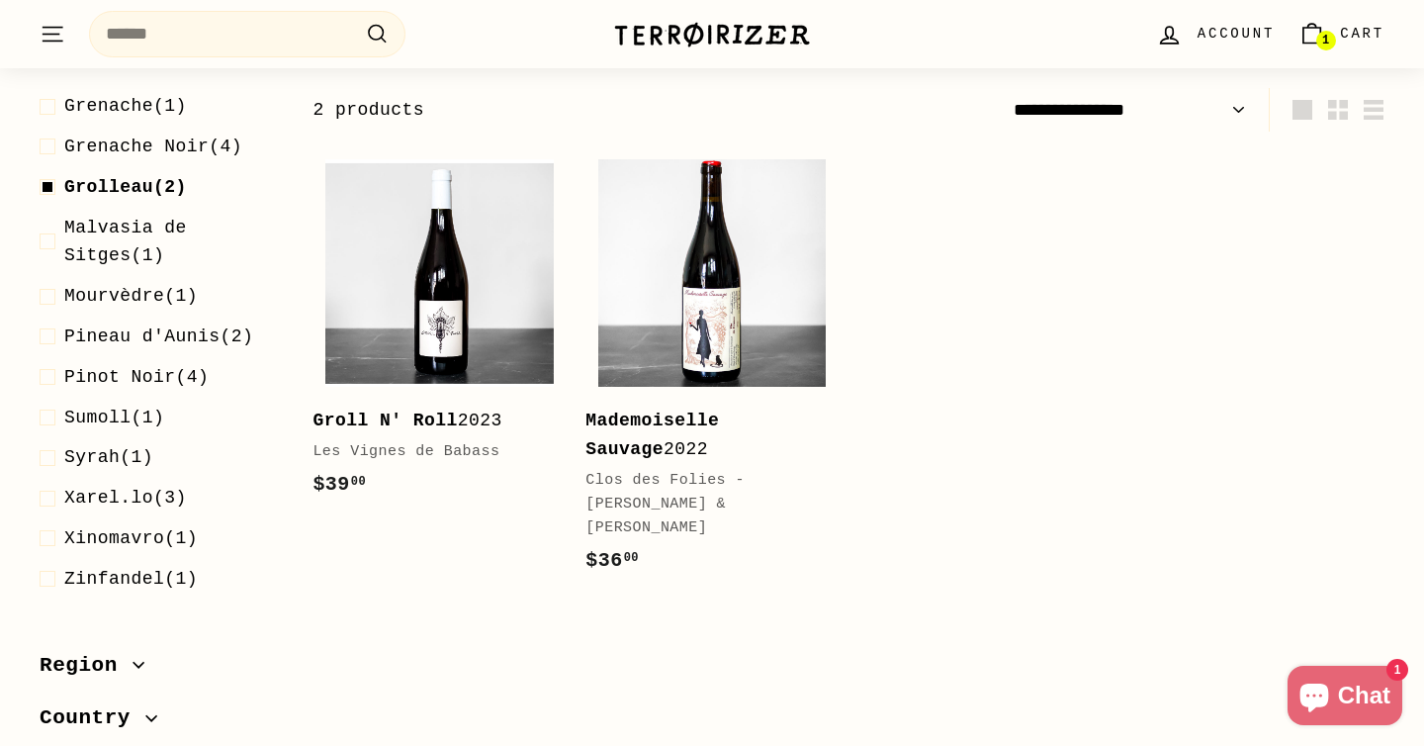
scroll to position [413, 0]
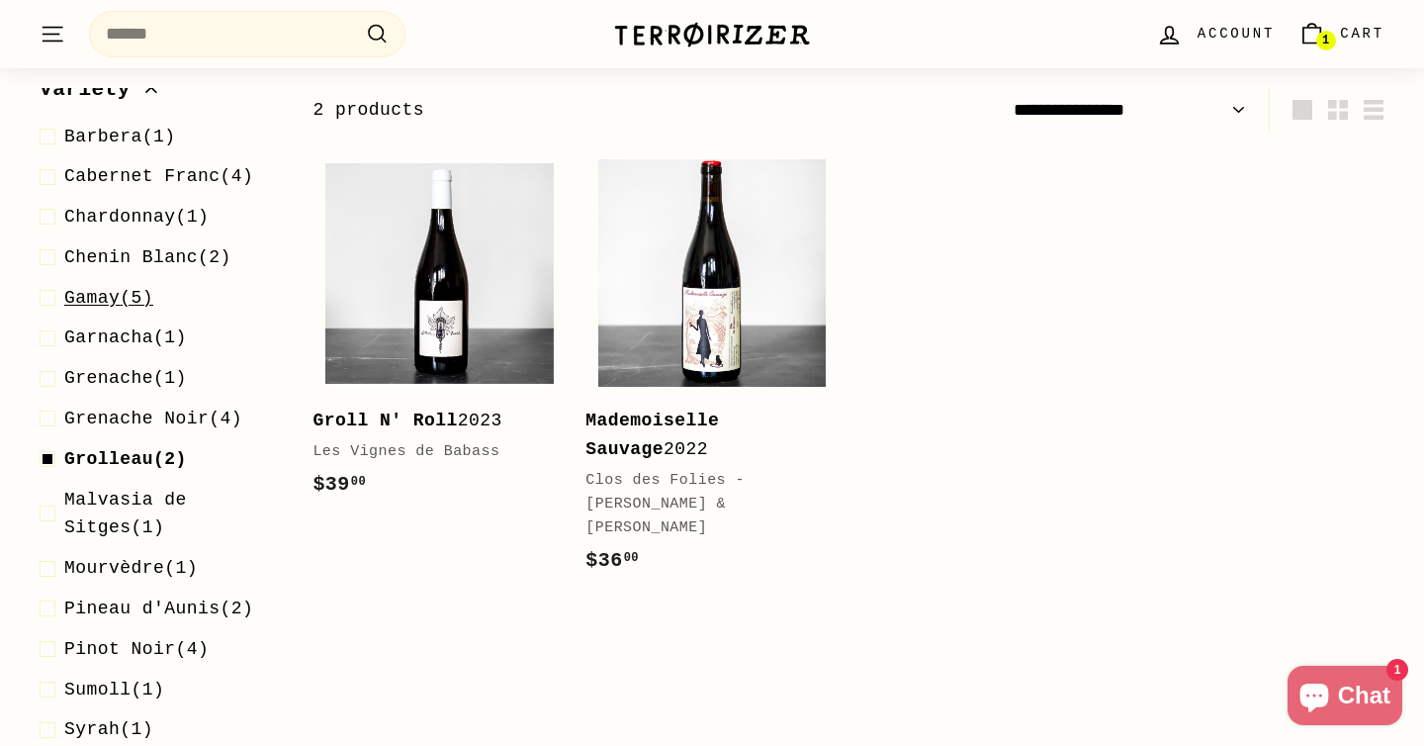
click at [114, 298] on span "Gamay" at bounding box center [91, 298] width 55 height 20
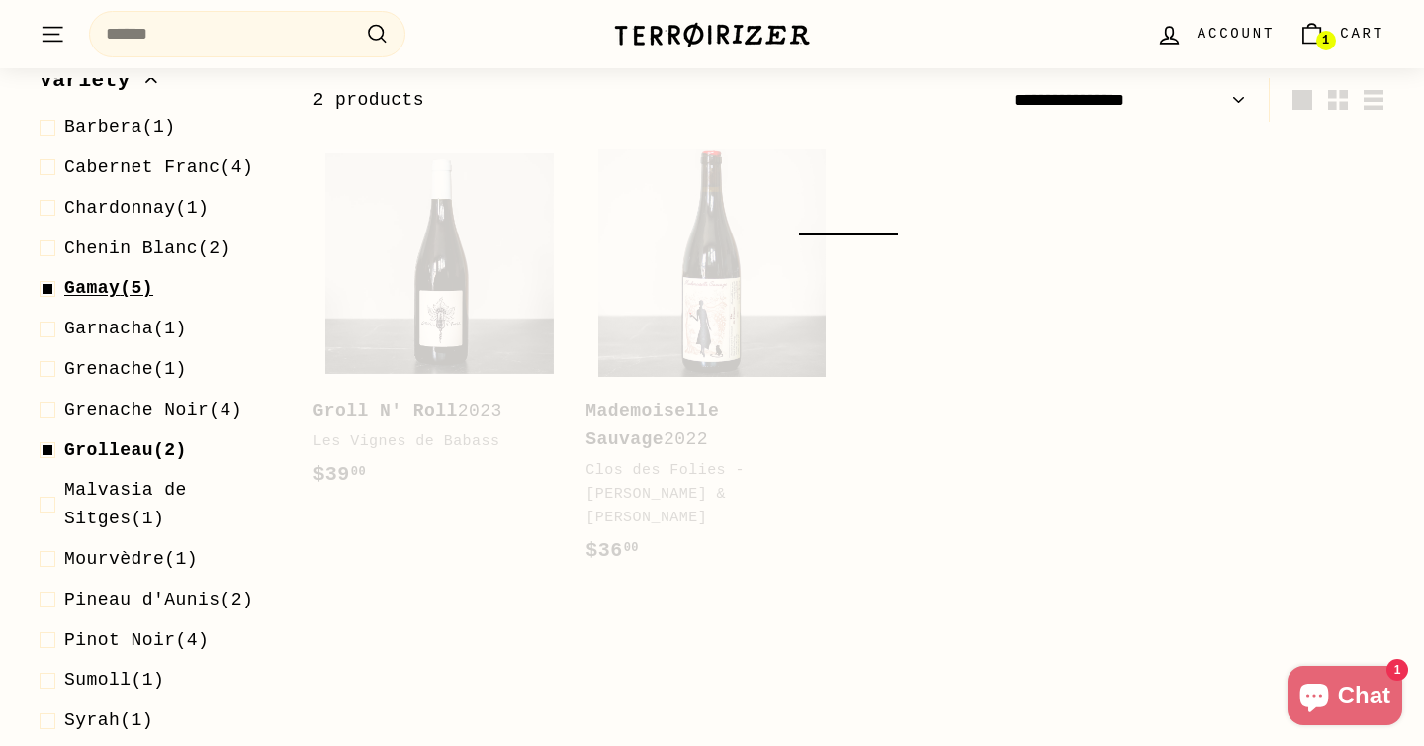
select select "**********"
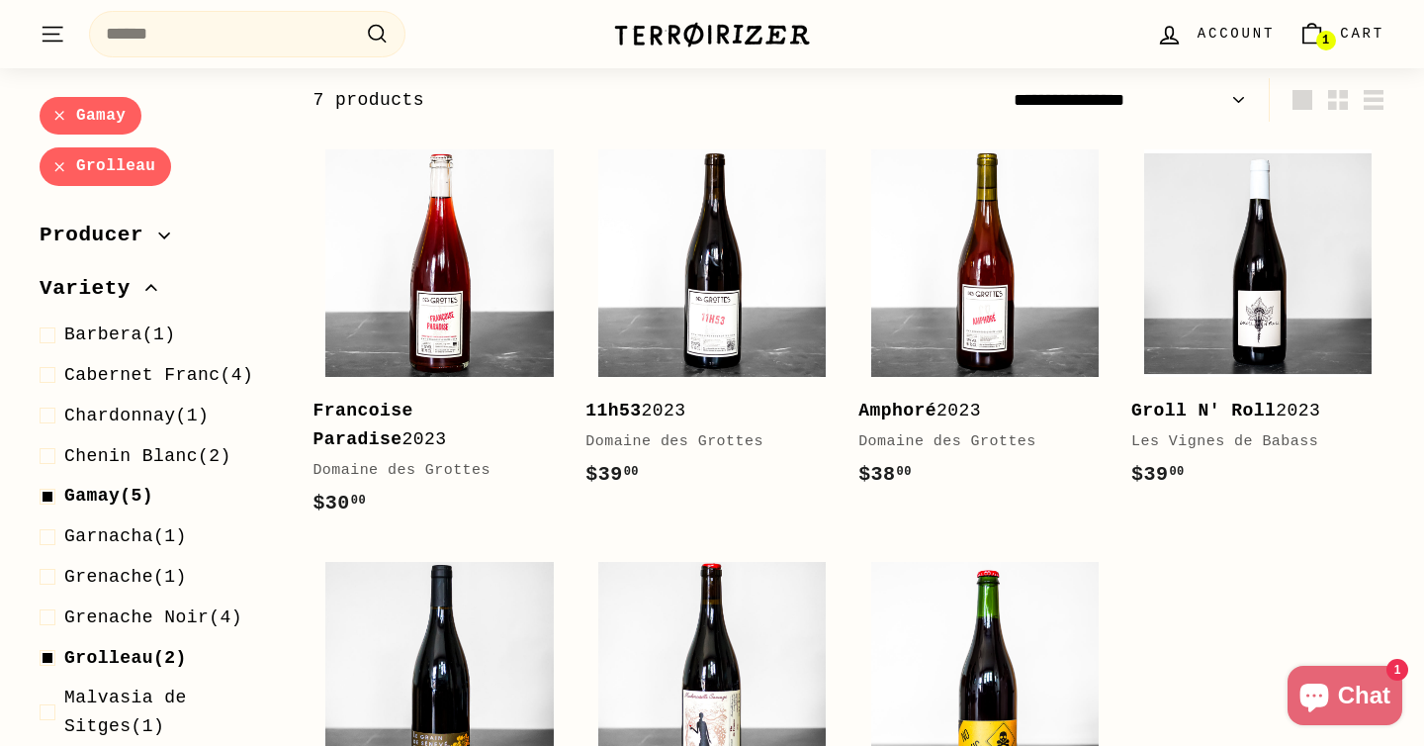
click at [104, 354] on ul "Barbera (1) Cabernet Franc (4) Chardonnay (1) Chenin Blanc (2) Gamay Garnacha" at bounding box center [160, 692] width 241 height 745
click at [104, 338] on span "Barbera" at bounding box center [103, 335] width 78 height 20
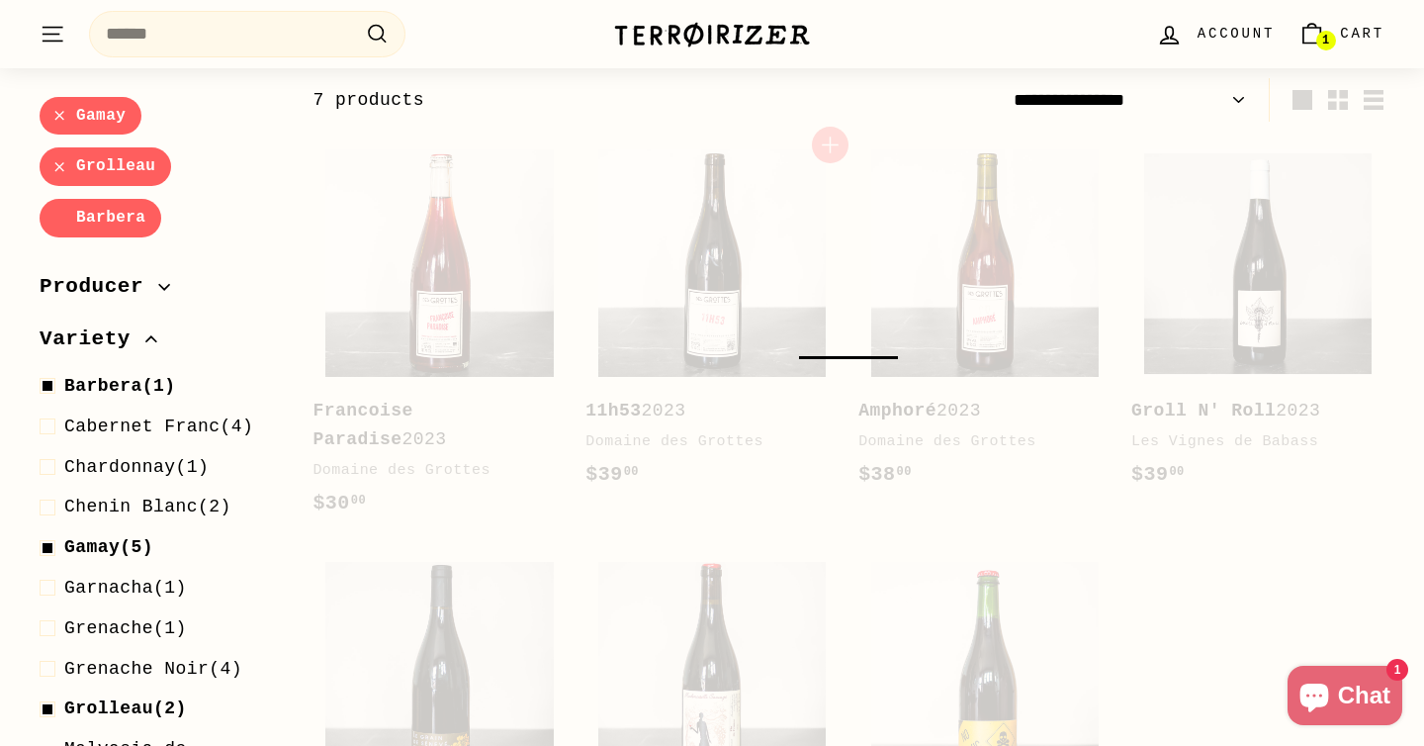
select select "**********"
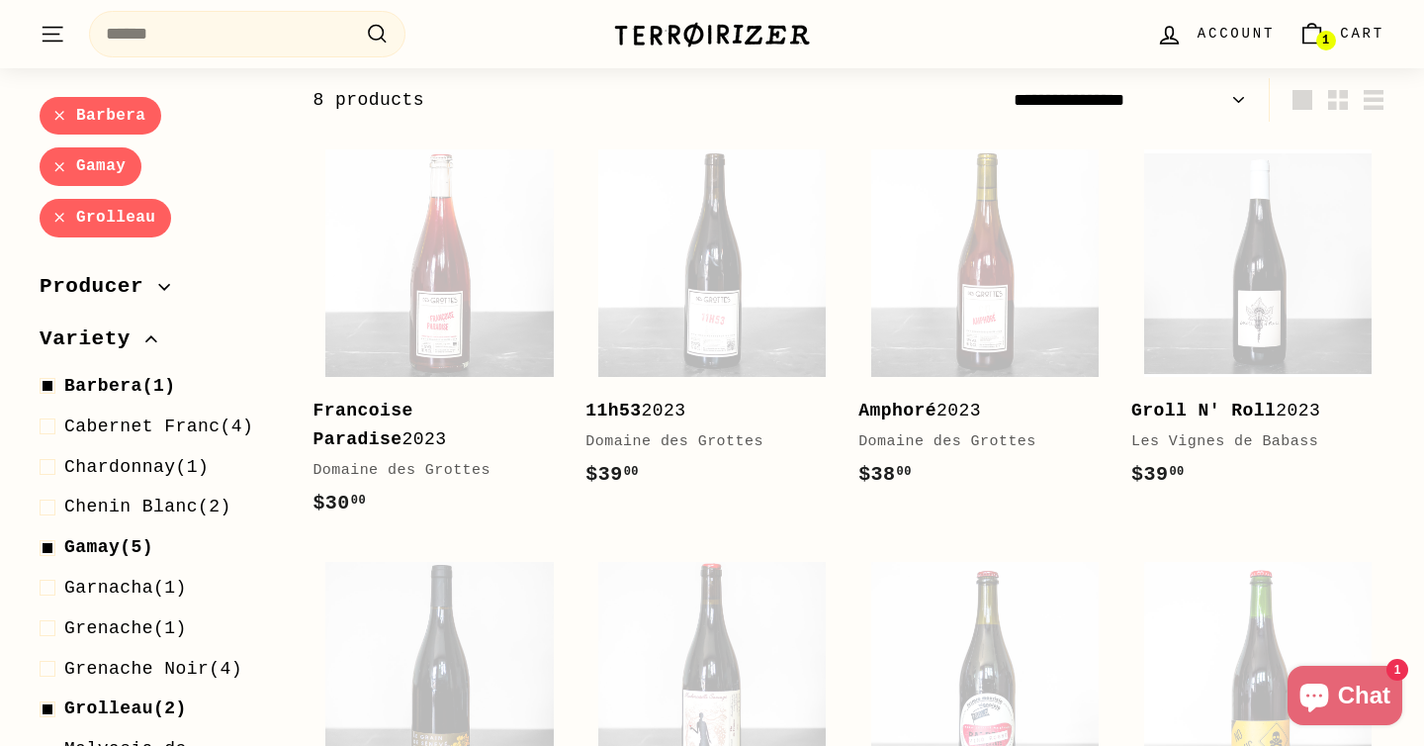
scroll to position [270, 0]
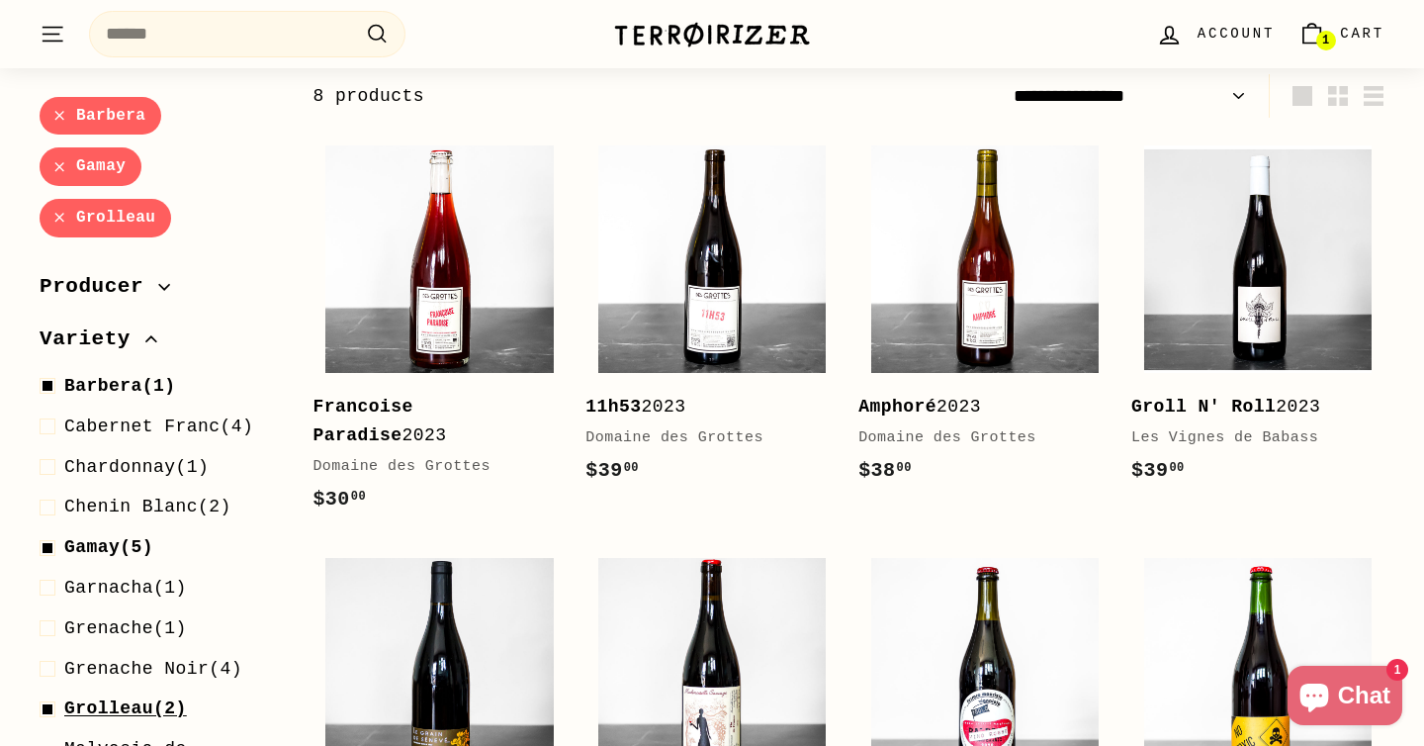
click at [123, 716] on span "Grolleau" at bounding box center [108, 709] width 89 height 20
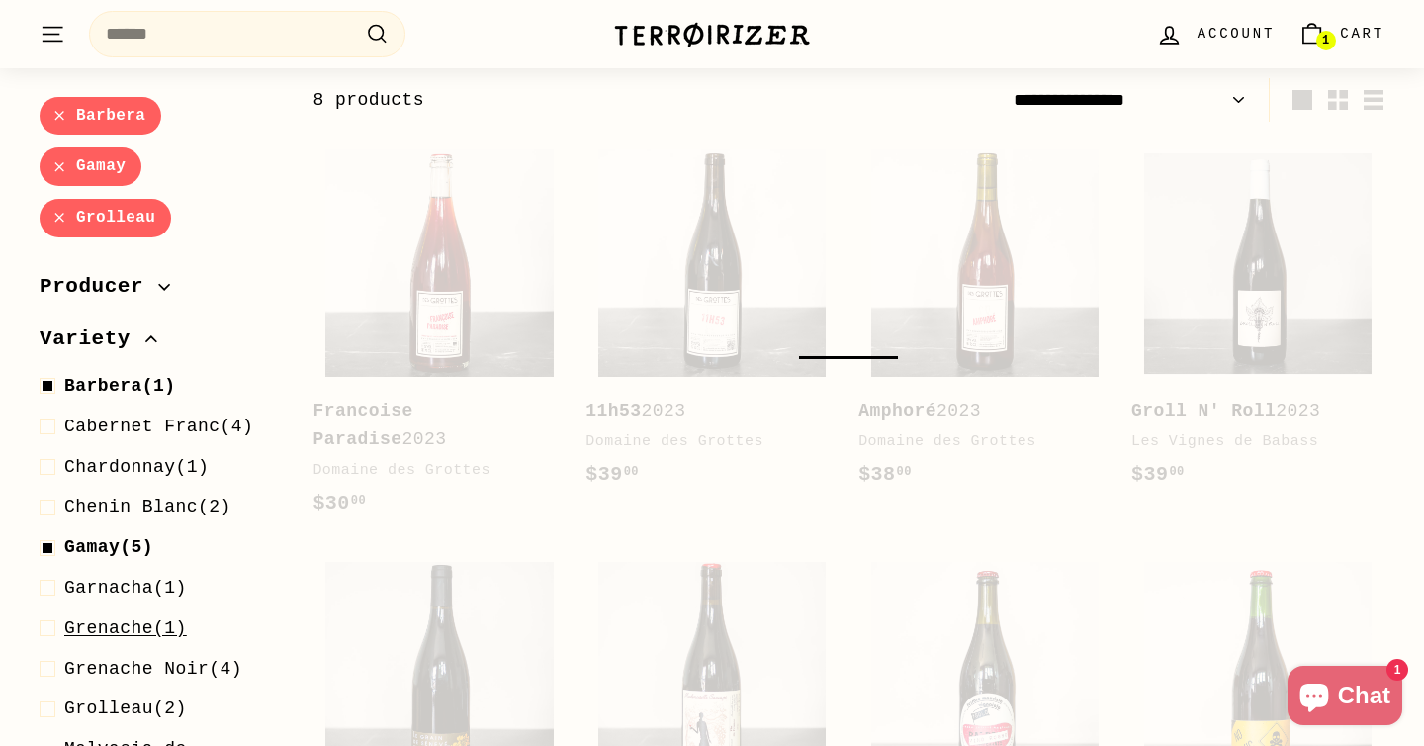
select select "**********"
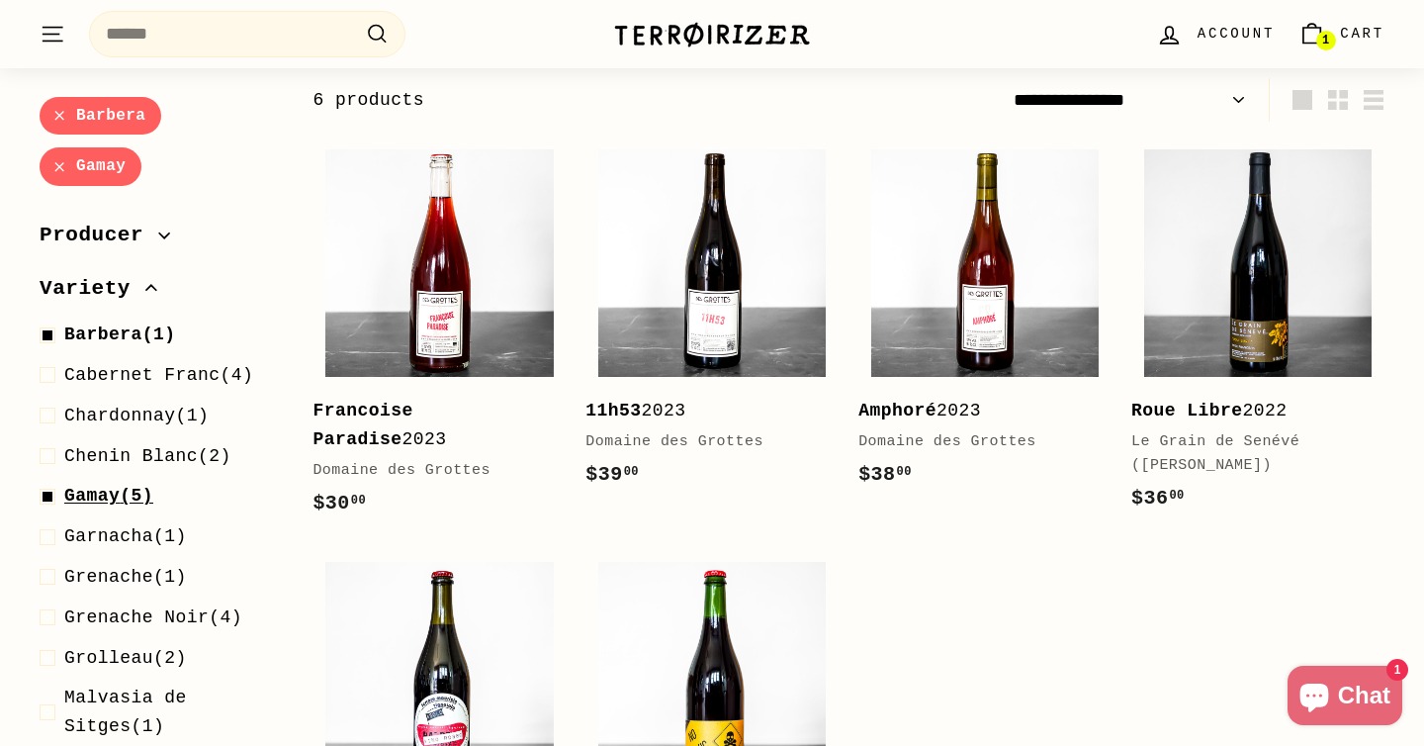
click at [104, 491] on span "Gamay" at bounding box center [91, 497] width 55 height 20
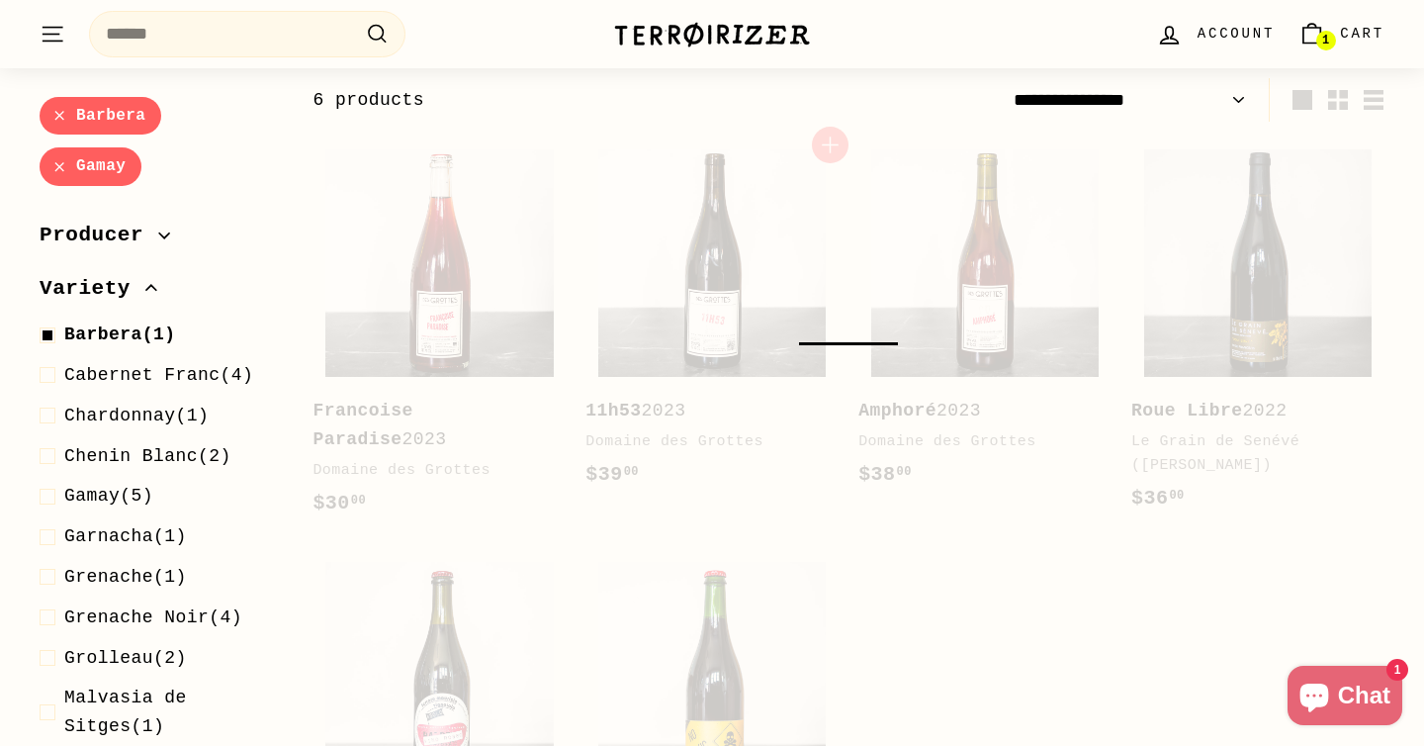
select select "**********"
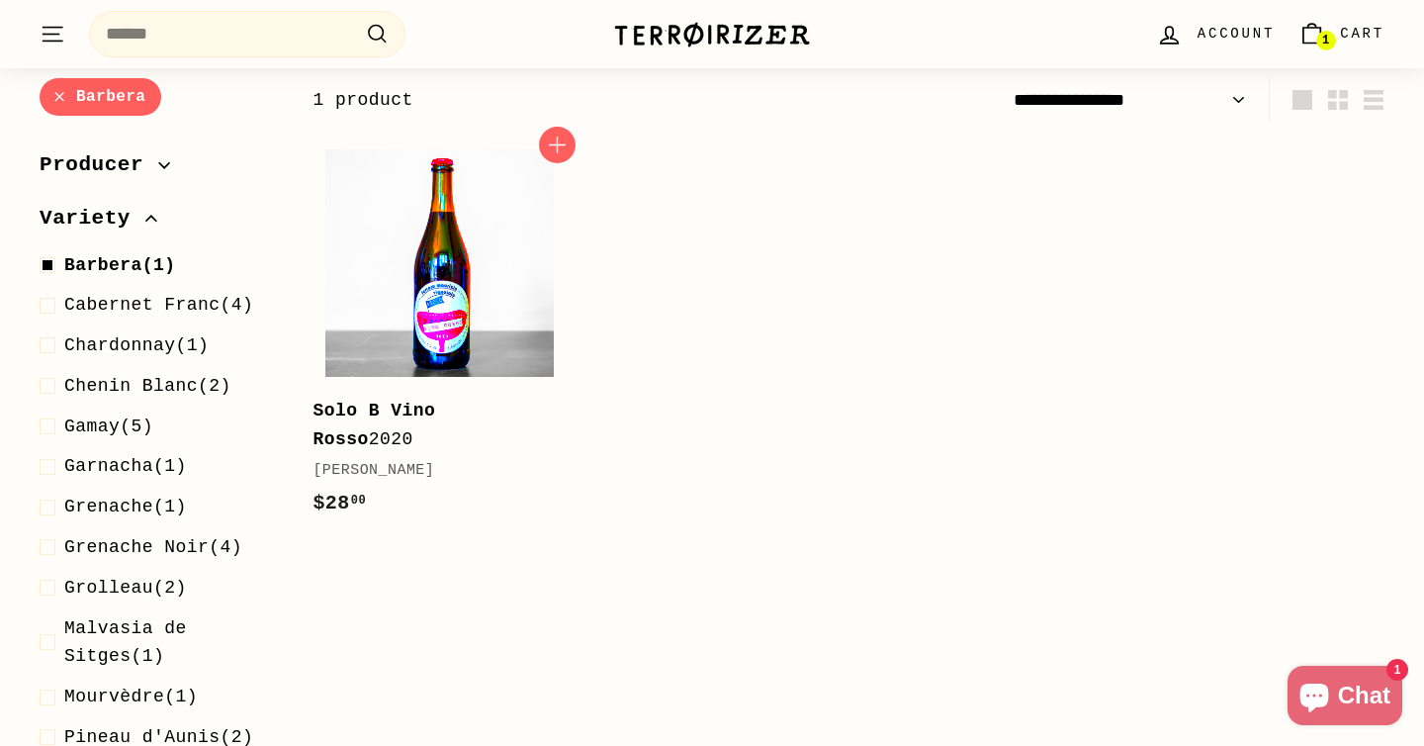
click at [438, 331] on img at bounding box center [438, 262] width 227 height 227
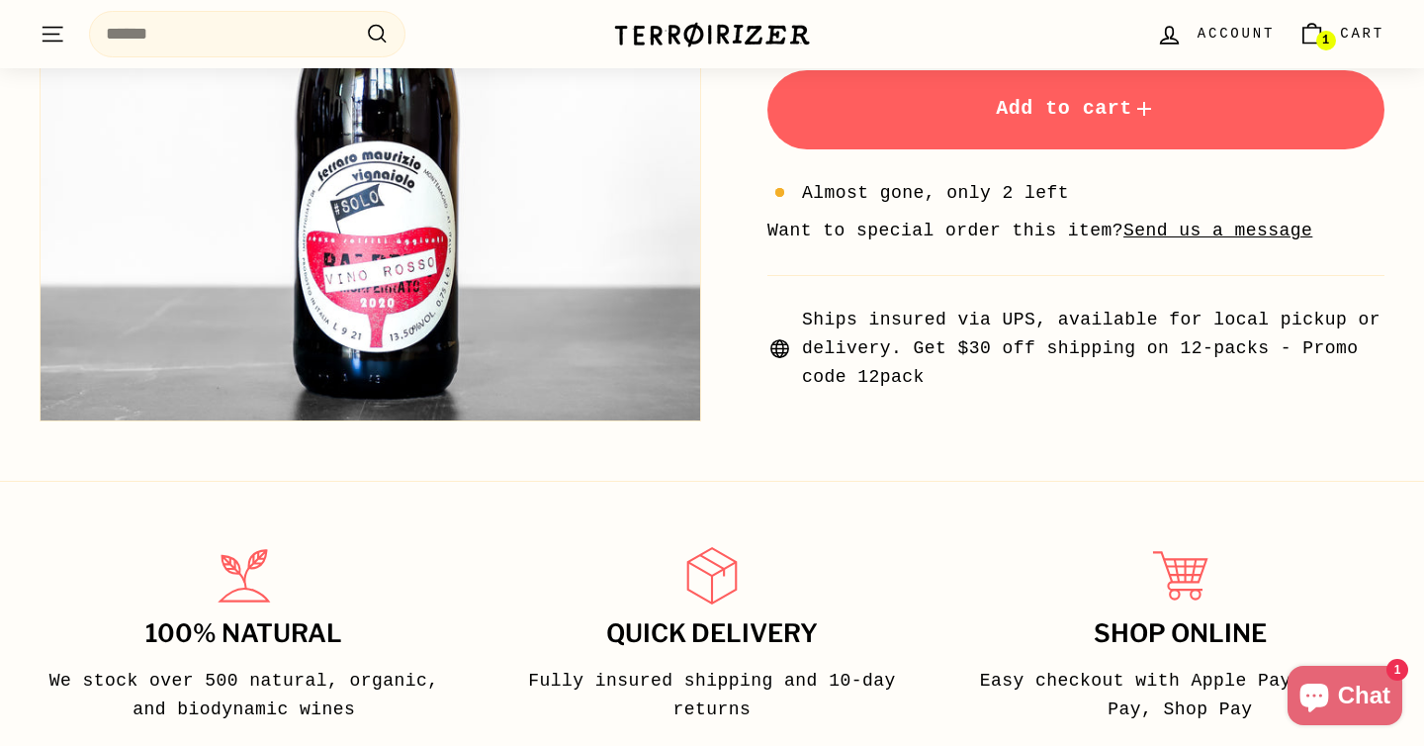
scroll to position [362, 0]
